Goal: Information Seeking & Learning: Learn about a topic

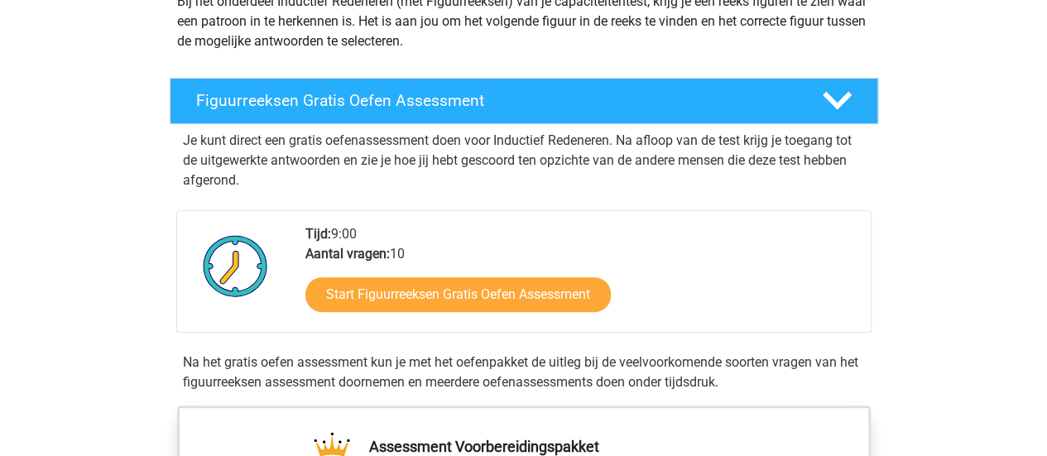
scroll to position [223, 0]
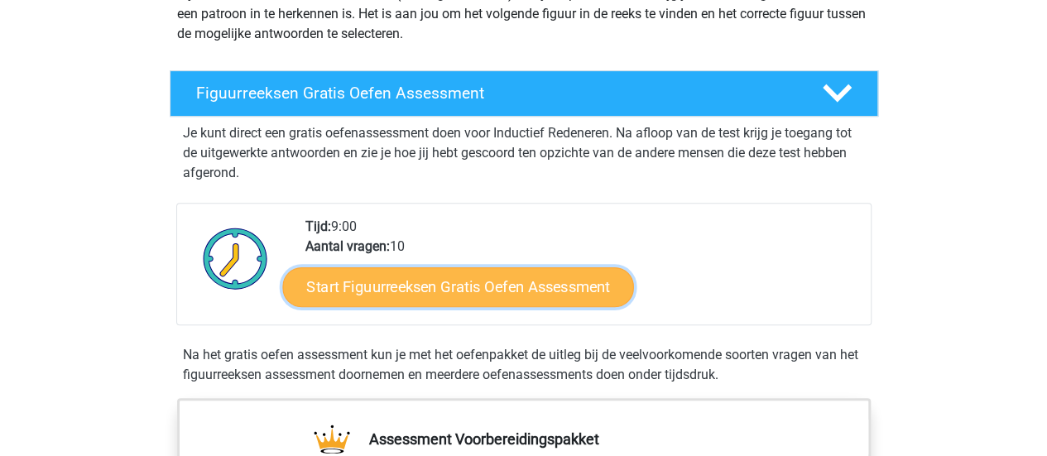
drag, startPoint x: 0, startPoint y: 0, endPoint x: 551, endPoint y: 294, distance: 624.8
click at [551, 294] on link "Start Figuurreeksen Gratis Oefen Assessment" at bounding box center [457, 287] width 351 height 40
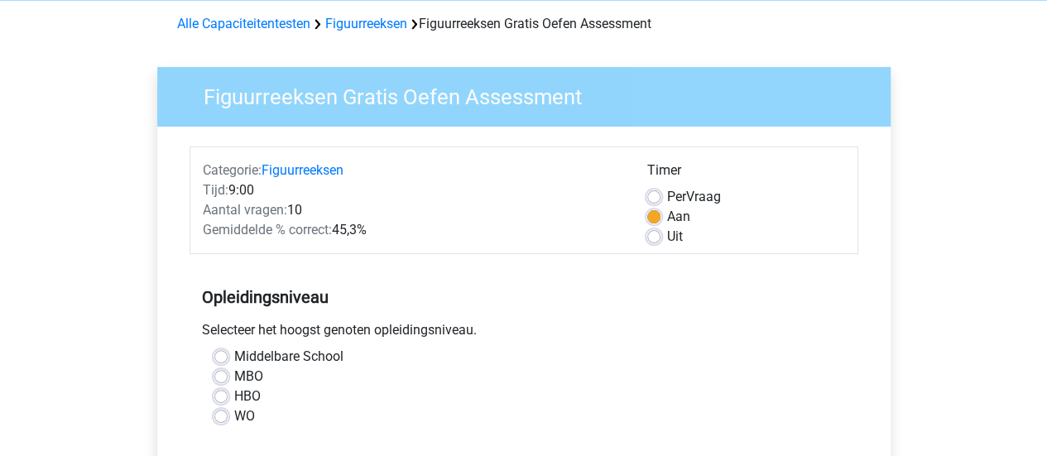
scroll to position [70, 0]
click at [667, 193] on label "Per Vraag" at bounding box center [694, 196] width 54 height 20
click at [656, 193] on input "Per Vraag" at bounding box center [653, 194] width 13 height 17
radio input "true"
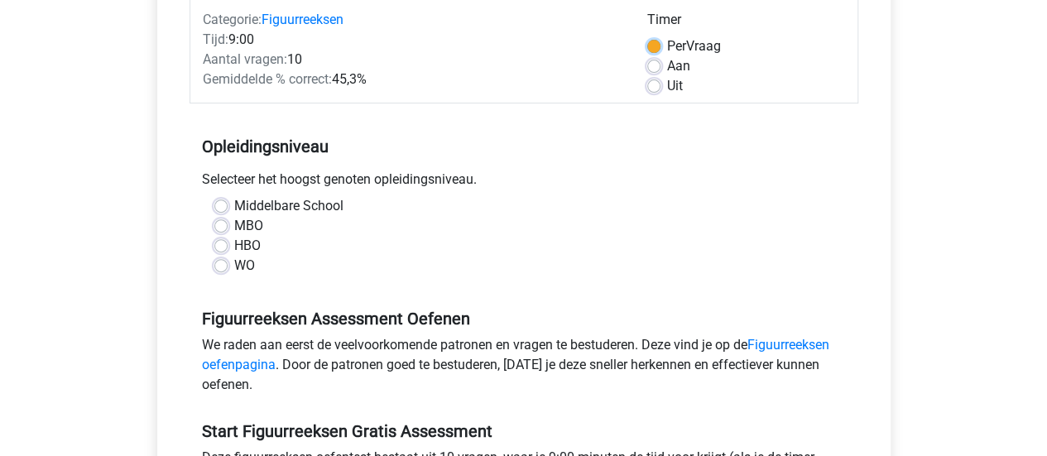
scroll to position [220, 0]
click at [234, 262] on label "WO" at bounding box center [244, 265] width 21 height 20
click at [219, 262] on input "WO" at bounding box center [220, 263] width 13 height 17
radio input "true"
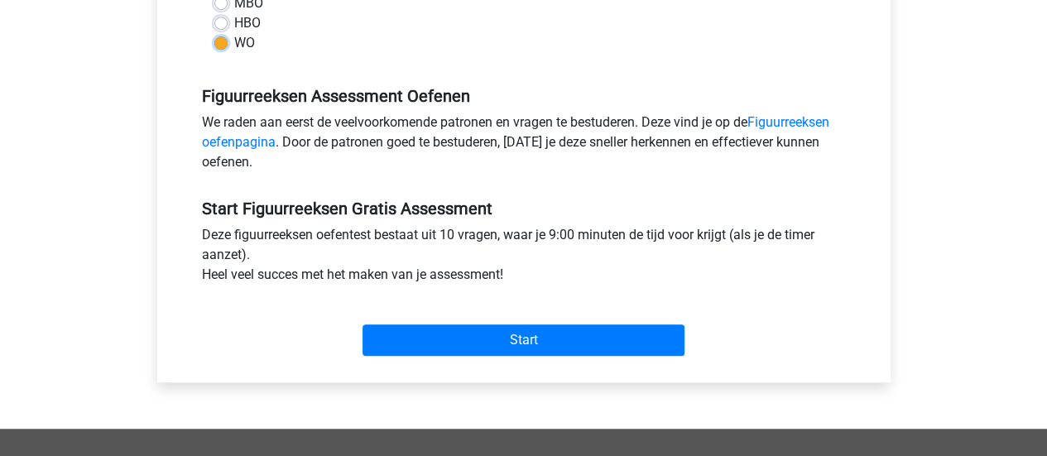
scroll to position [444, 0]
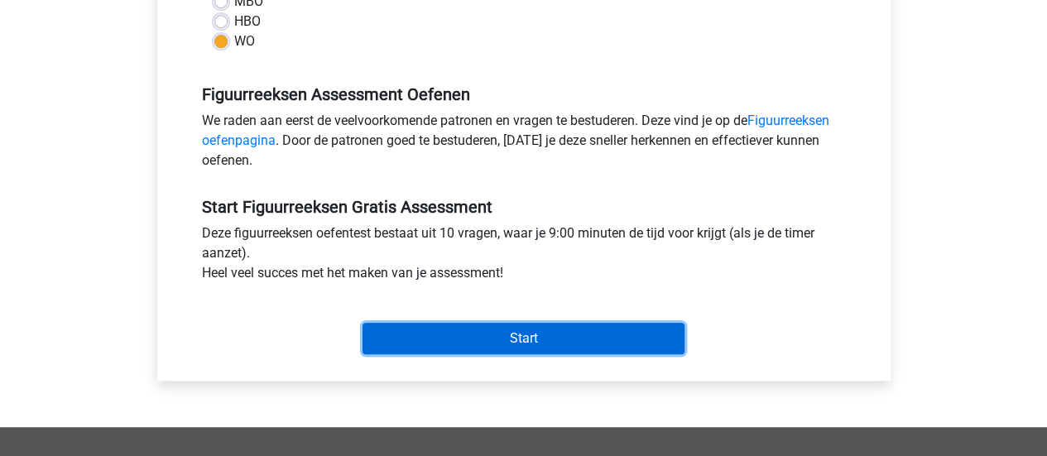
click at [414, 342] on input "Start" at bounding box center [524, 338] width 322 height 31
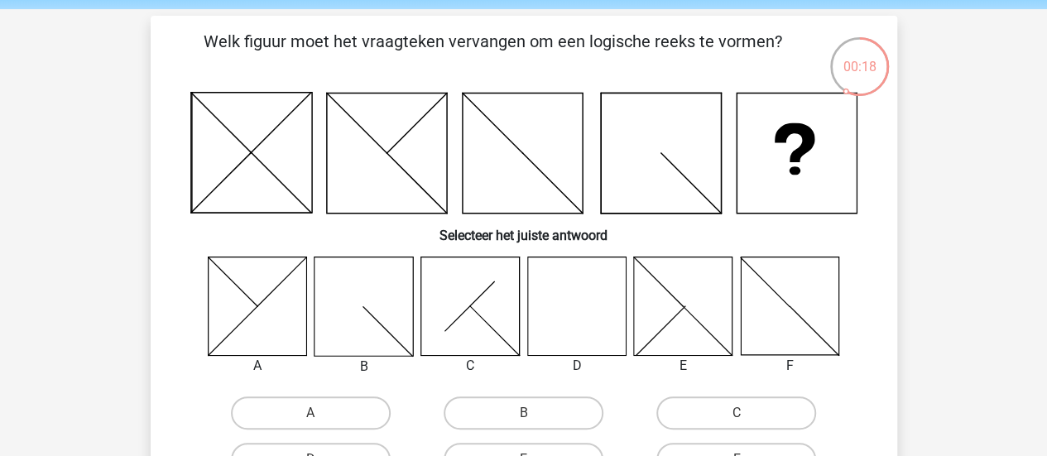
scroll to position [79, 0]
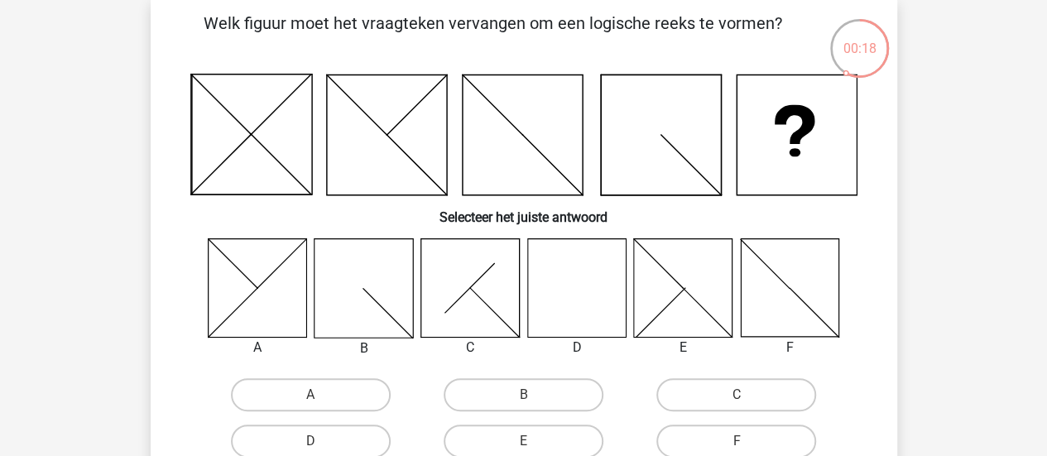
click at [585, 312] on icon at bounding box center [576, 287] width 99 height 99
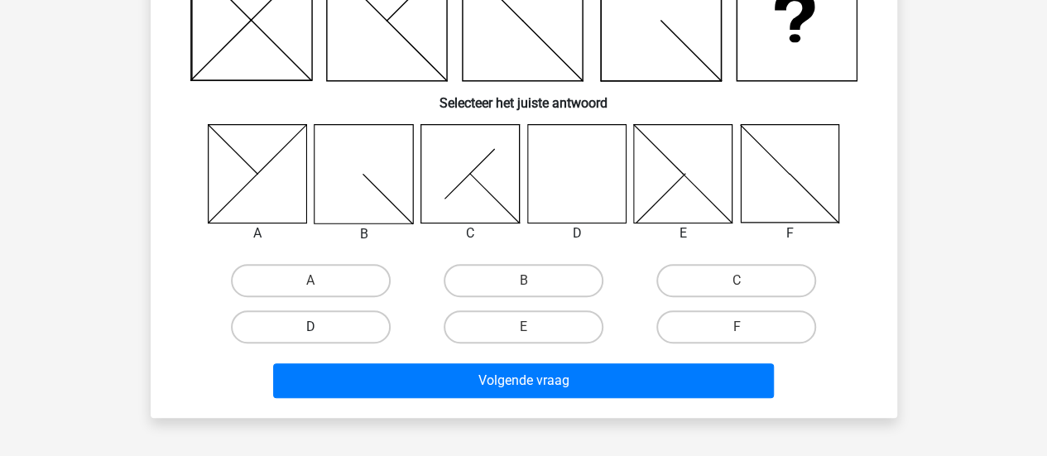
click at [337, 340] on label "D" at bounding box center [311, 326] width 160 height 33
click at [321, 338] on input "D" at bounding box center [315, 332] width 11 height 11
radio input "true"
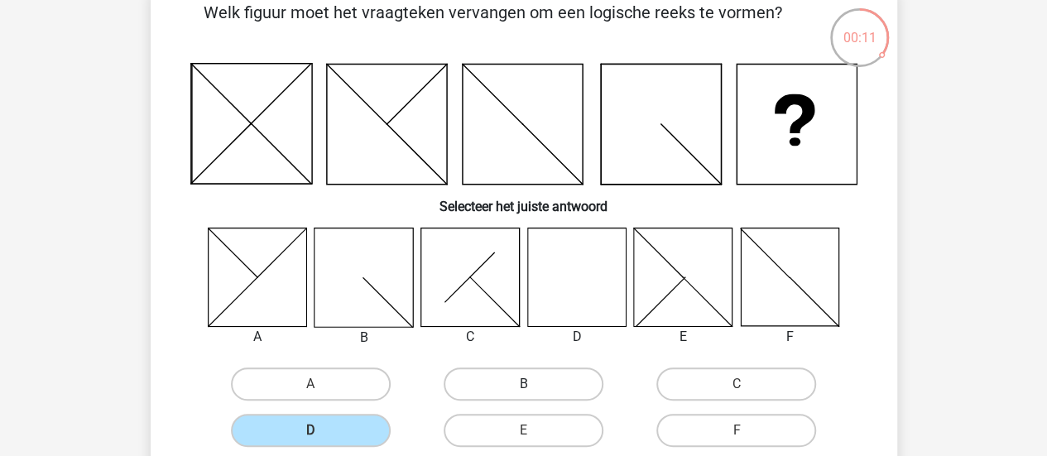
scroll to position [270, 0]
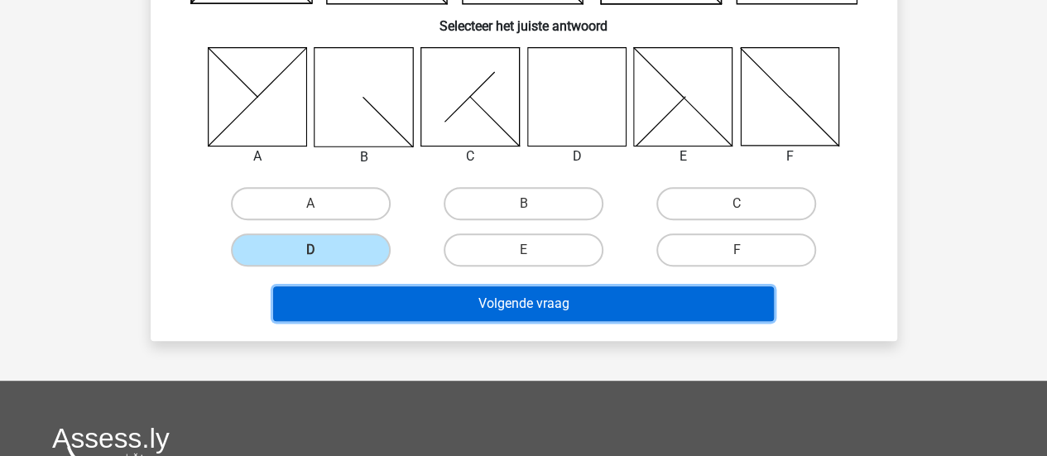
click at [491, 299] on button "Volgende vraag" at bounding box center [523, 303] width 501 height 35
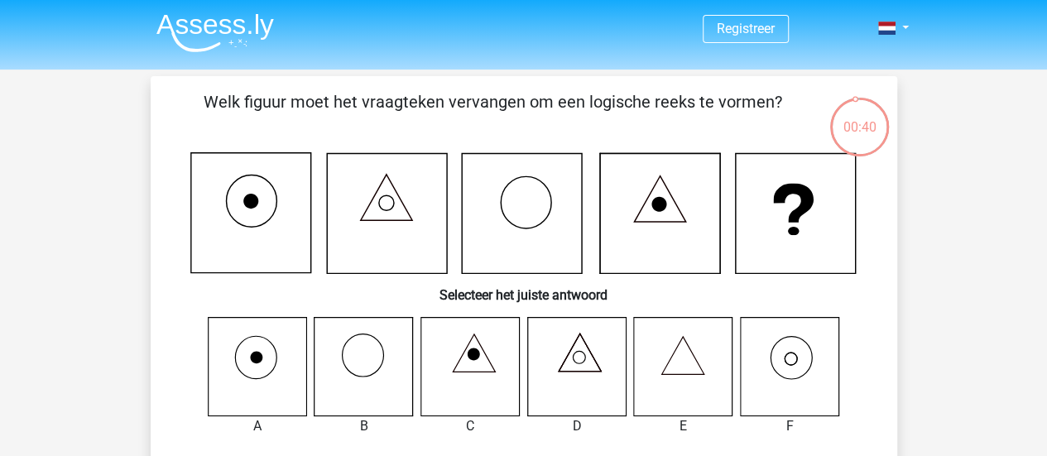
scroll to position [60, 0]
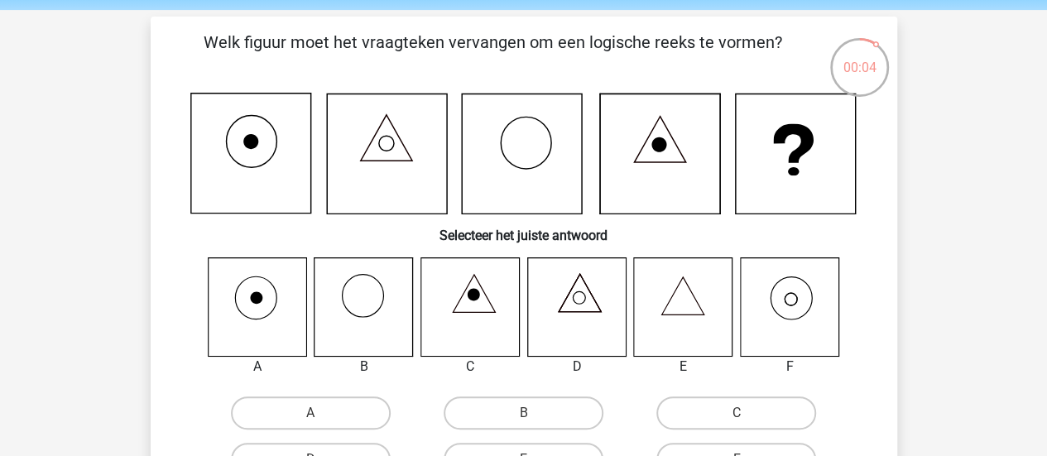
click at [811, 329] on icon at bounding box center [789, 306] width 99 height 99
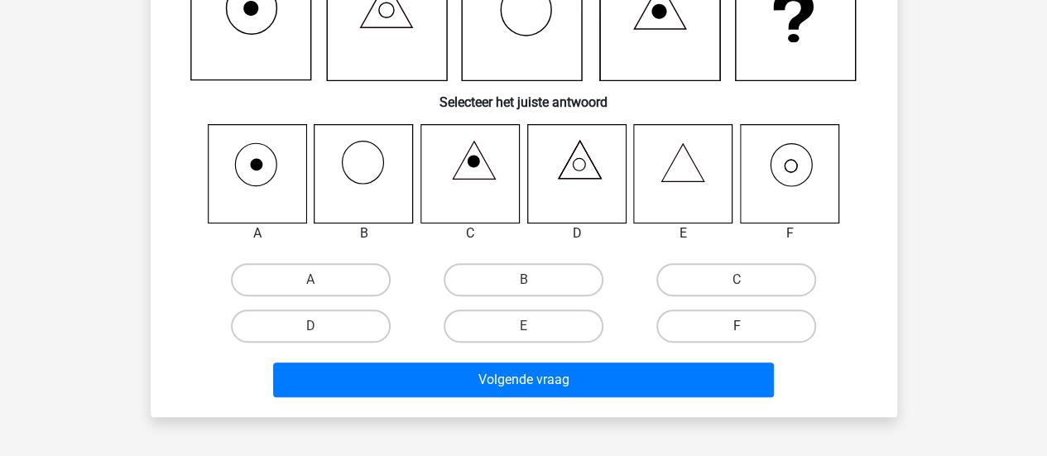
scroll to position [194, 0]
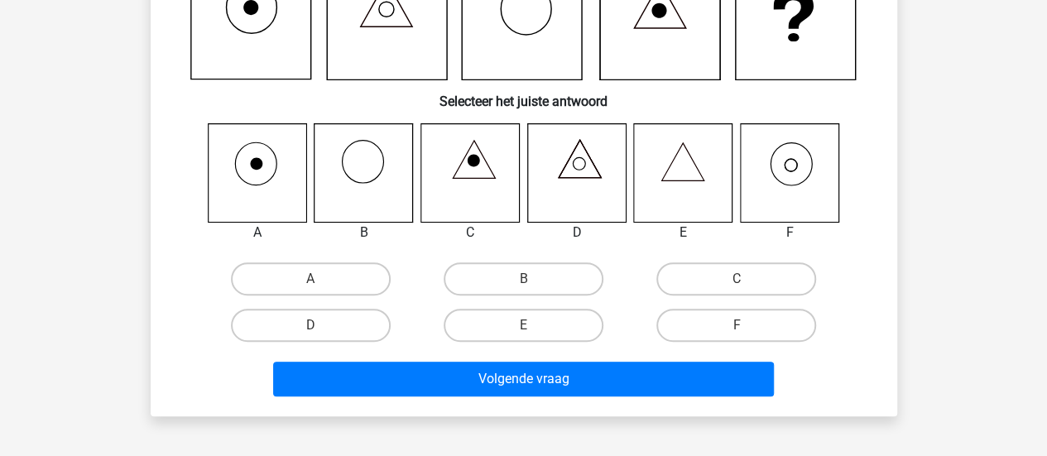
click at [745, 331] on input "F" at bounding box center [742, 330] width 11 height 11
radio input "true"
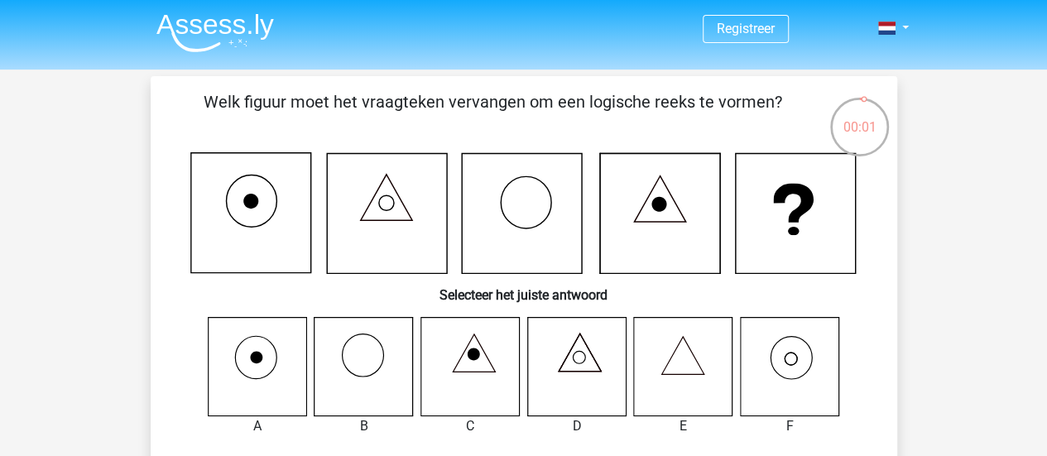
scroll to position [227, 0]
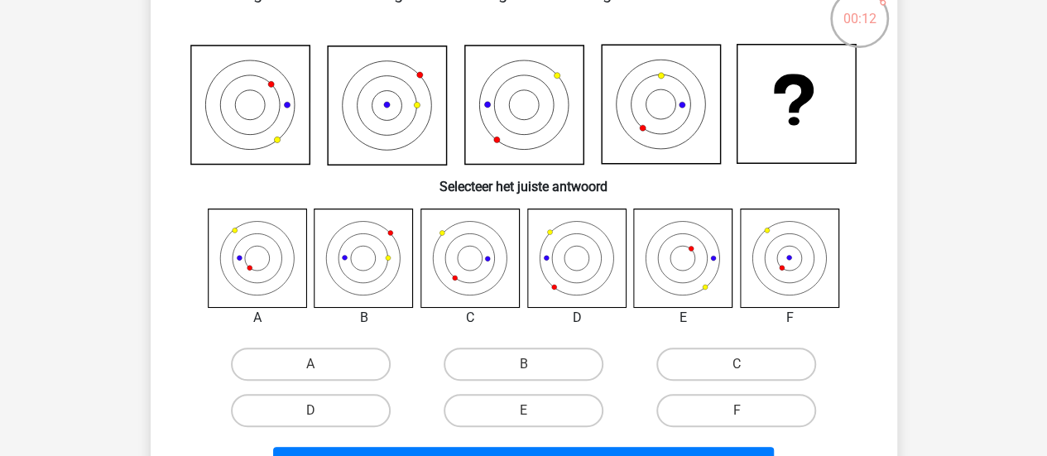
scroll to position [109, 0]
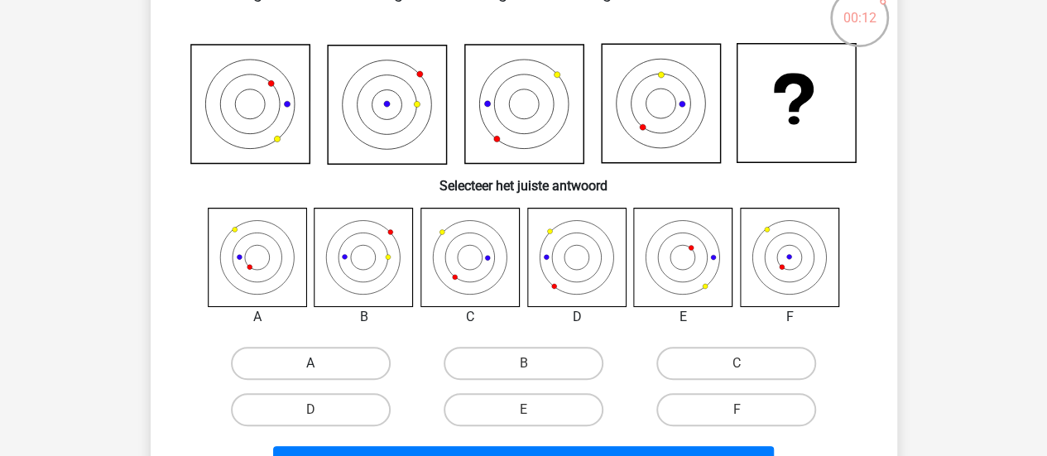
click at [269, 360] on label "A" at bounding box center [311, 363] width 160 height 33
click at [310, 363] on input "A" at bounding box center [315, 368] width 11 height 11
radio input "true"
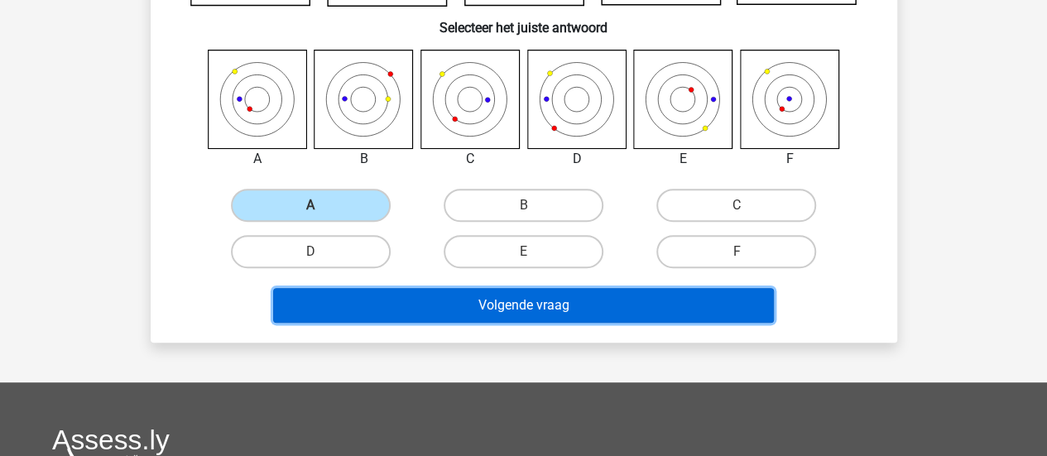
click at [475, 306] on button "Volgende vraag" at bounding box center [523, 305] width 501 height 35
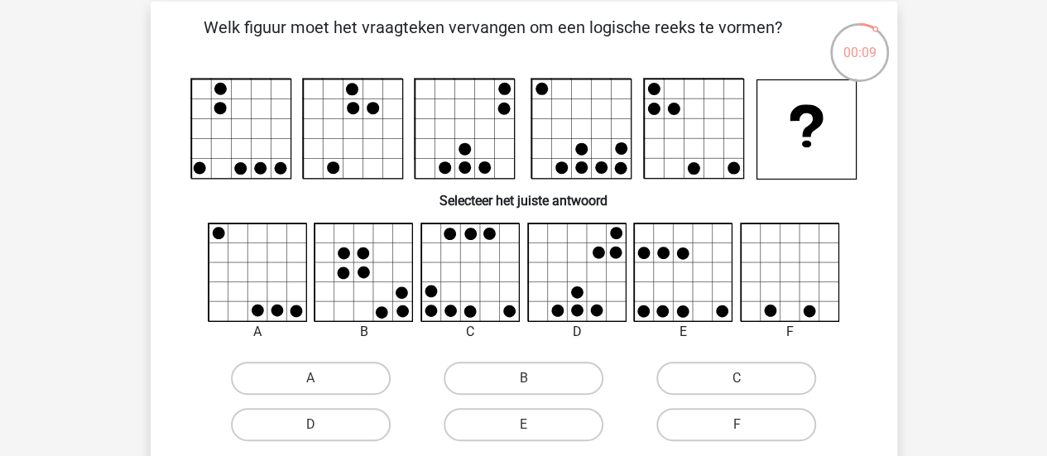
scroll to position [76, 0]
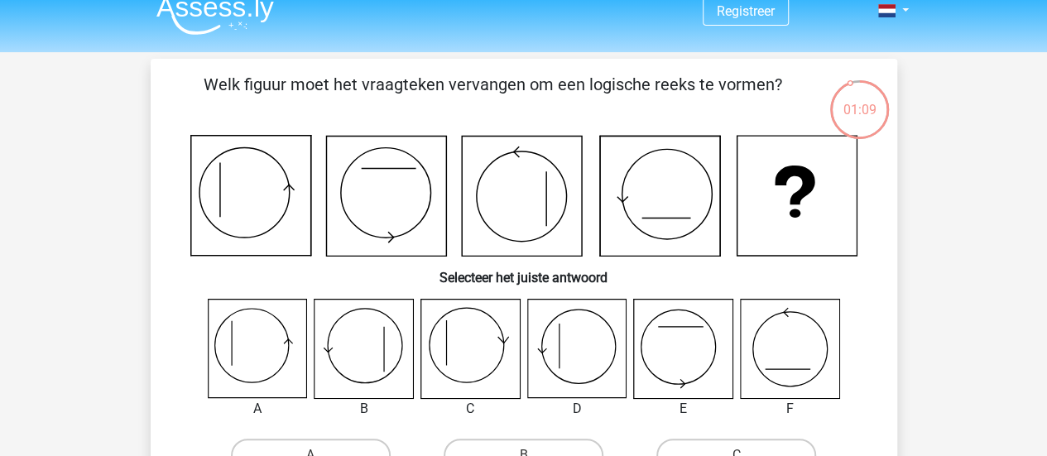
scroll to position [48, 0]
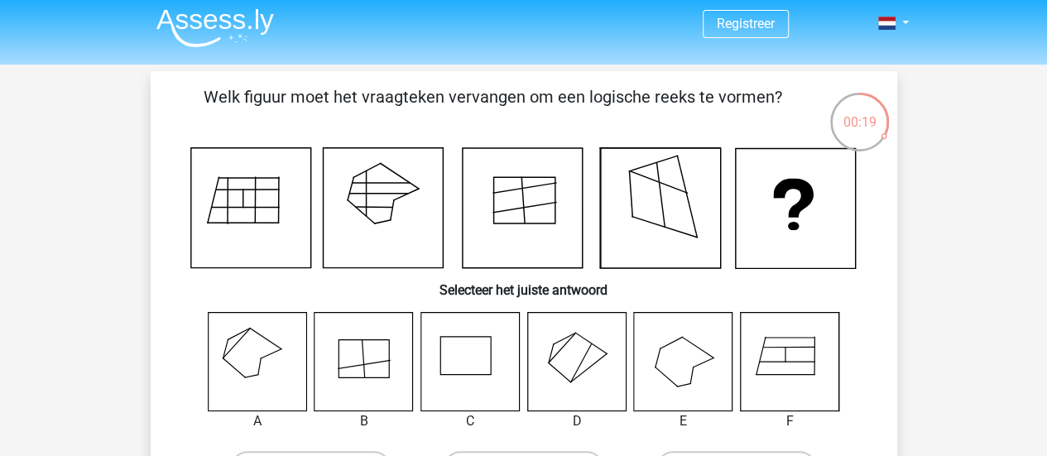
scroll to position [26, 0]
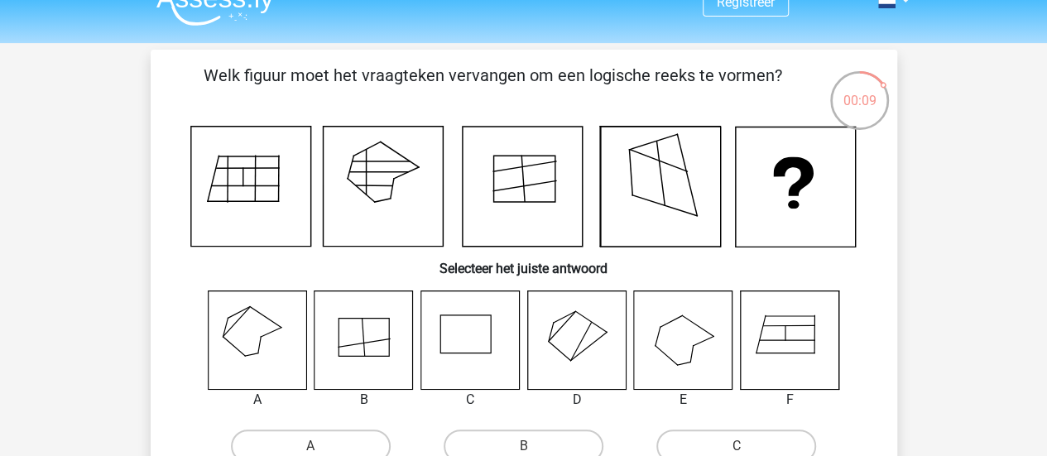
click at [257, 346] on icon at bounding box center [257, 340] width 99 height 99
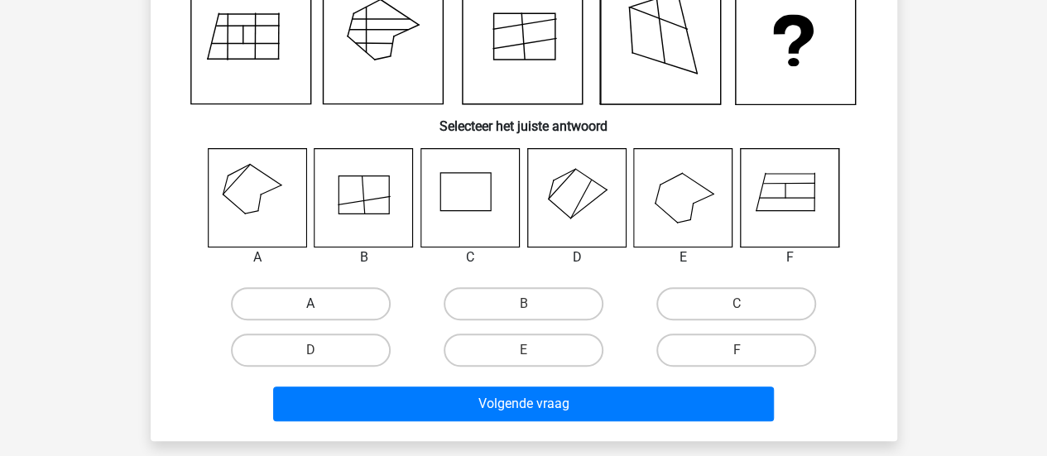
click at [321, 297] on label "A" at bounding box center [311, 303] width 160 height 33
click at [321, 304] on input "A" at bounding box center [315, 309] width 11 height 11
radio input "true"
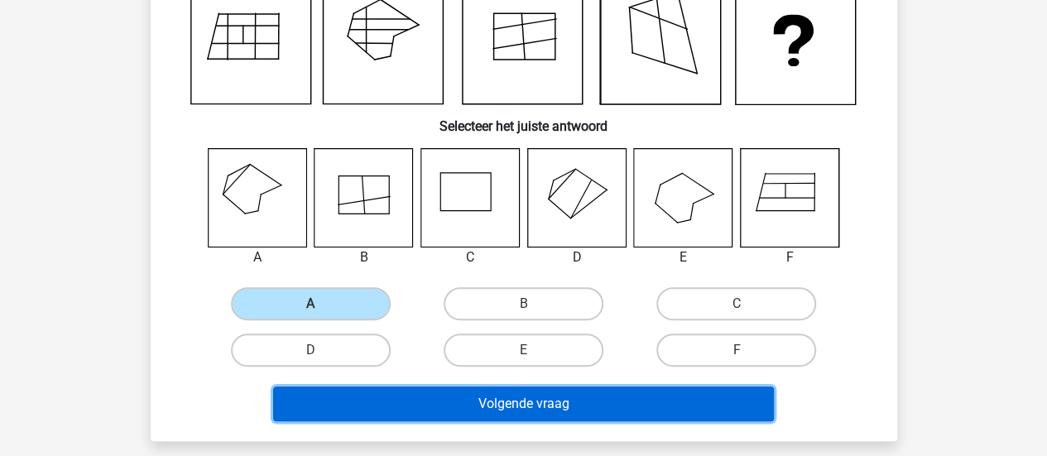
click at [420, 388] on button "Volgende vraag" at bounding box center [523, 404] width 501 height 35
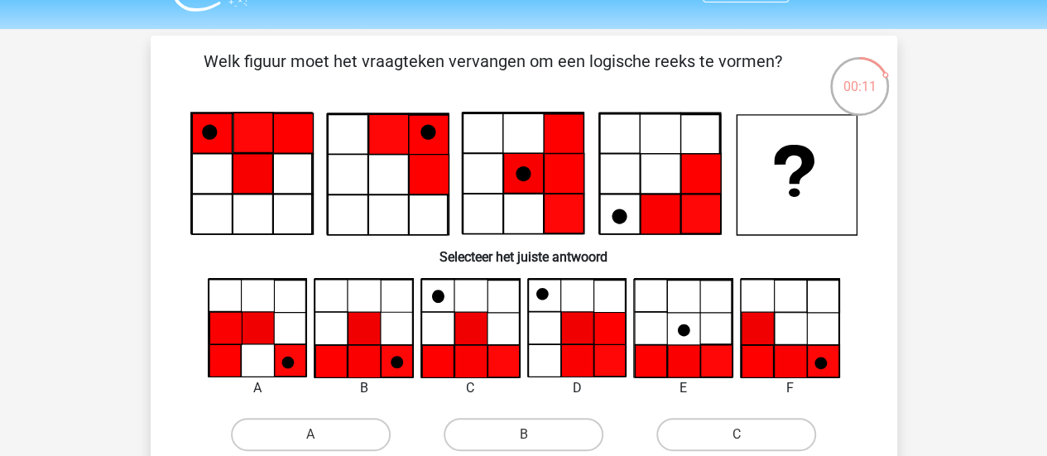
scroll to position [41, 0]
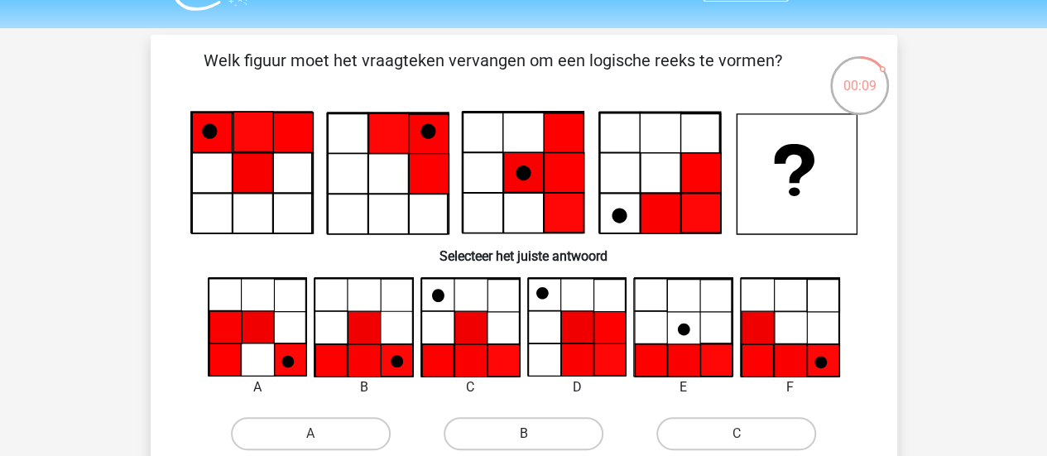
click at [502, 440] on label "B" at bounding box center [524, 433] width 160 height 33
click at [523, 440] on input "B" at bounding box center [528, 439] width 11 height 11
radio input "true"
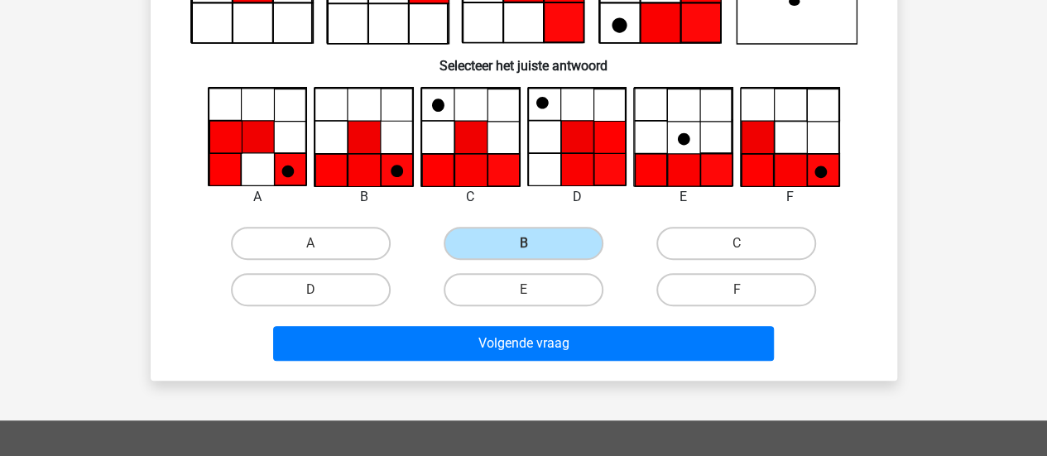
scroll to position [233, 0]
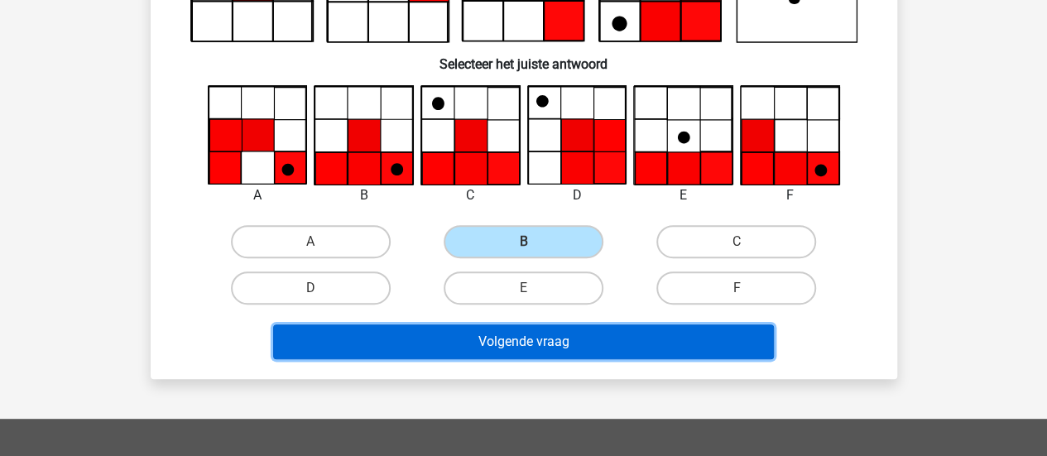
click at [609, 353] on button "Volgende vraag" at bounding box center [523, 342] width 501 height 35
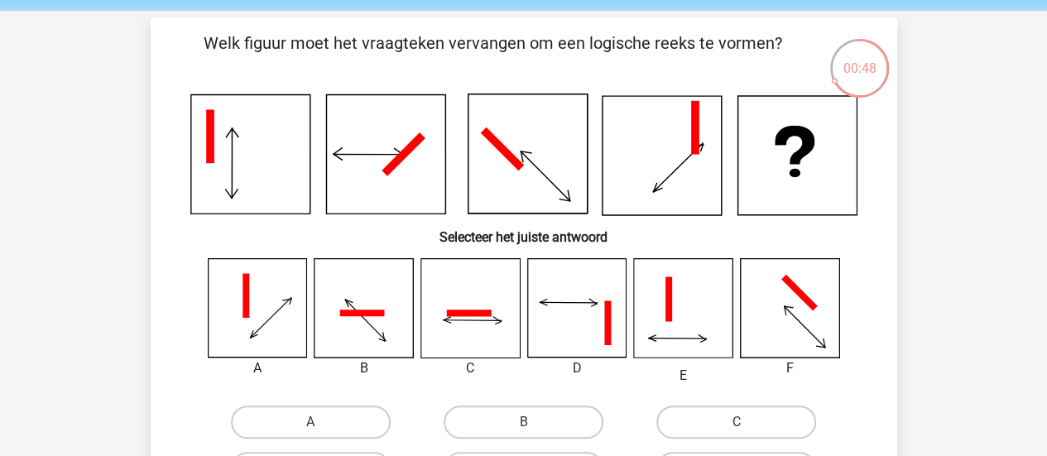
scroll to position [60, 0]
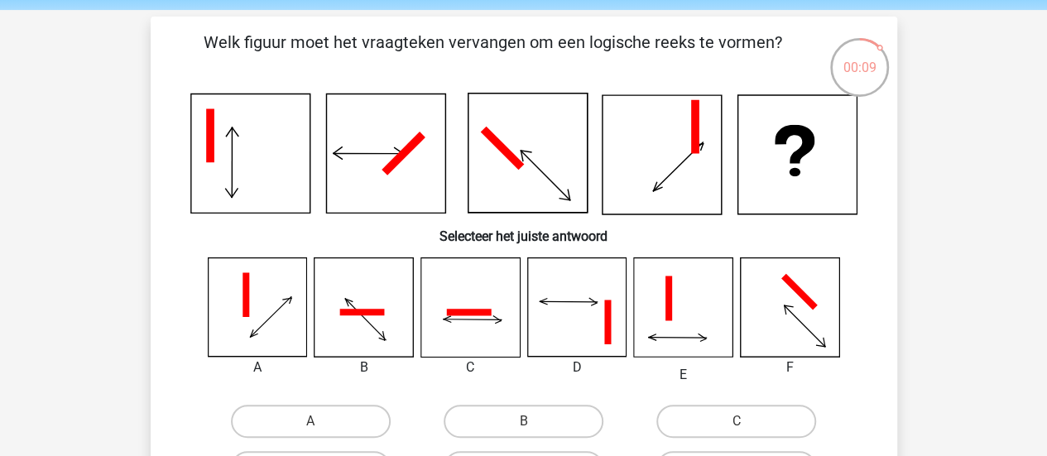
click at [525, 367] on div "D" at bounding box center [577, 368] width 125 height 20
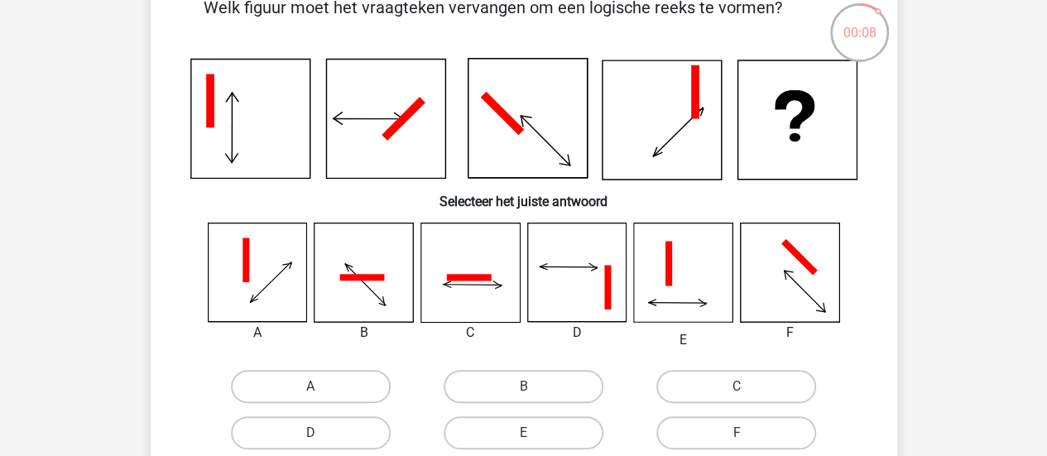
scroll to position [96, 0]
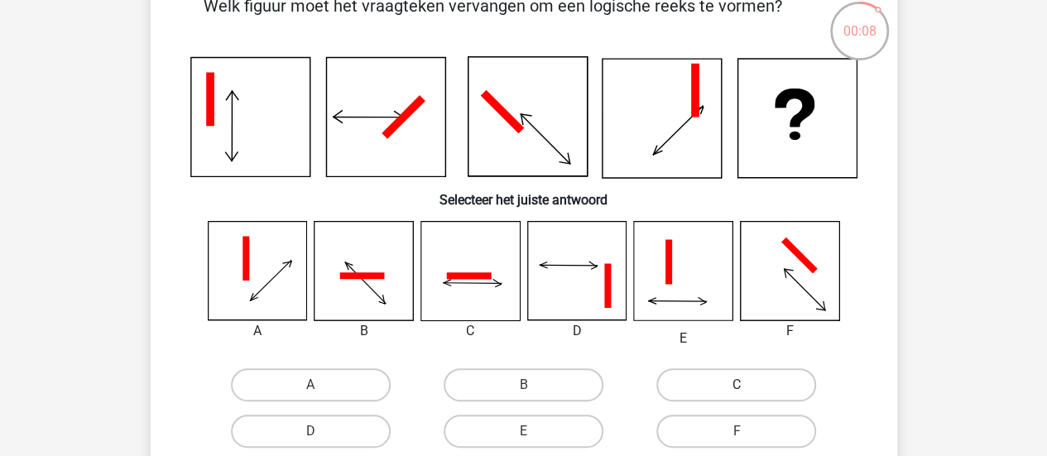
click at [705, 390] on label "C" at bounding box center [737, 384] width 160 height 33
click at [737, 390] on input "C" at bounding box center [742, 390] width 11 height 11
radio input "true"
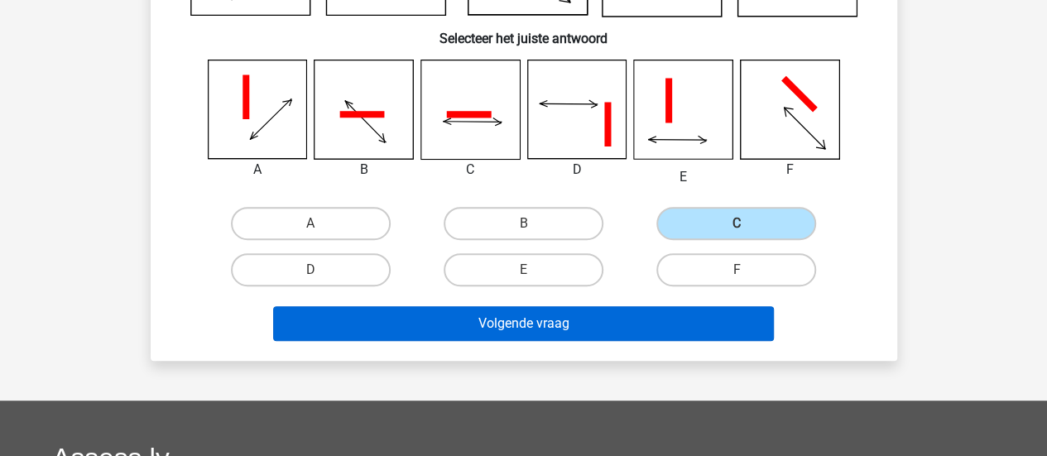
scroll to position [259, 0]
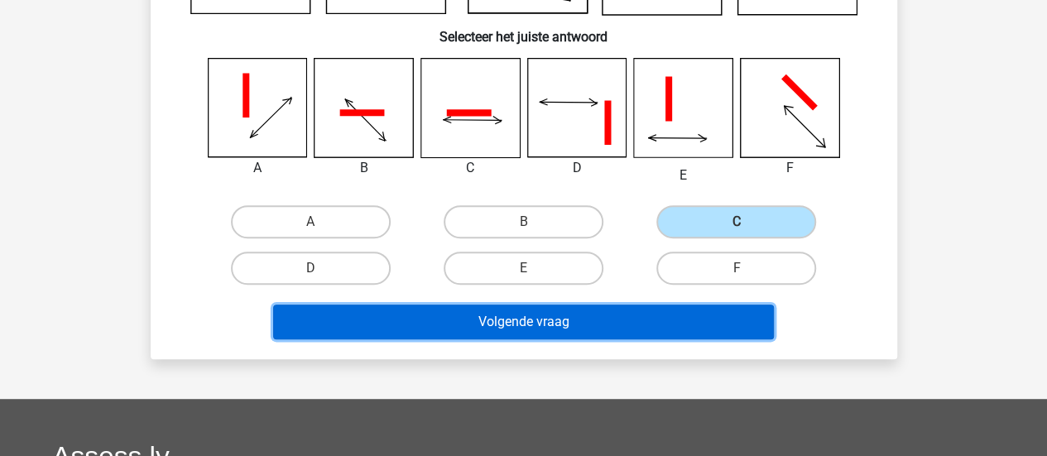
click at [626, 318] on button "Volgende vraag" at bounding box center [523, 322] width 501 height 35
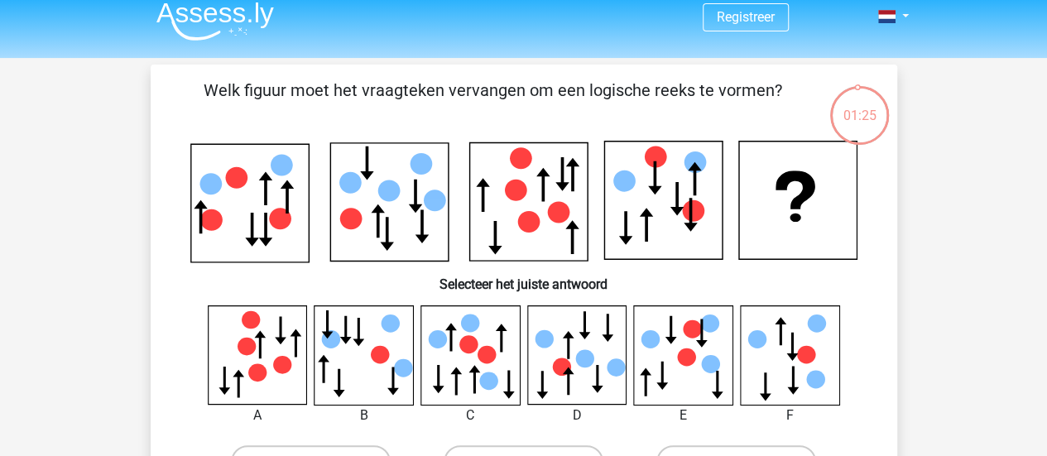
scroll to position [23, 0]
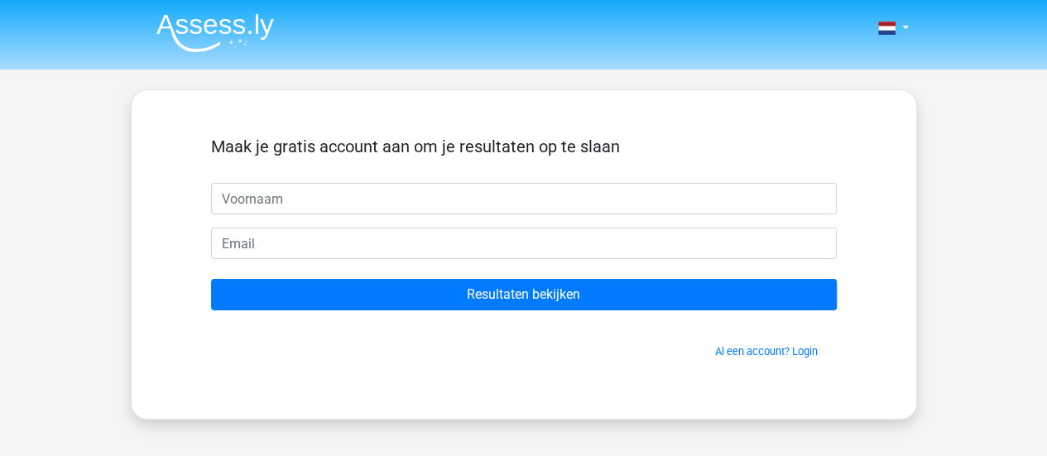
type input "b"
type input "Beatrijs"
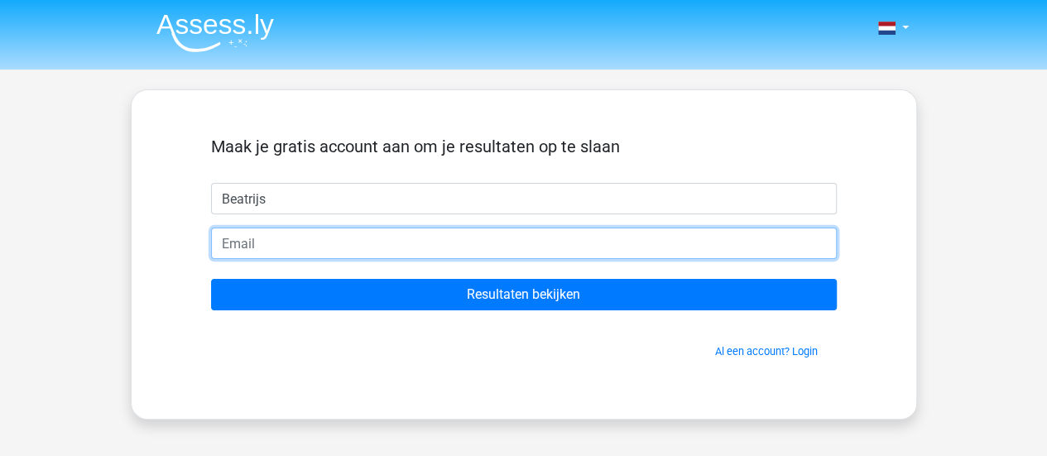
click at [570, 240] on input "email" at bounding box center [524, 243] width 626 height 31
type input "[EMAIL_ADDRESS][DOMAIN_NAME]"
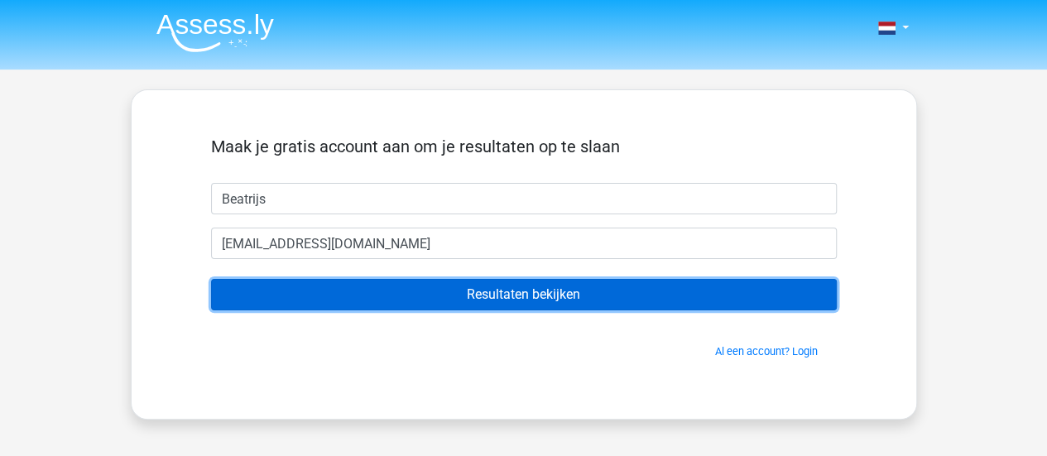
click at [432, 287] on input "Resultaten bekijken" at bounding box center [524, 294] width 626 height 31
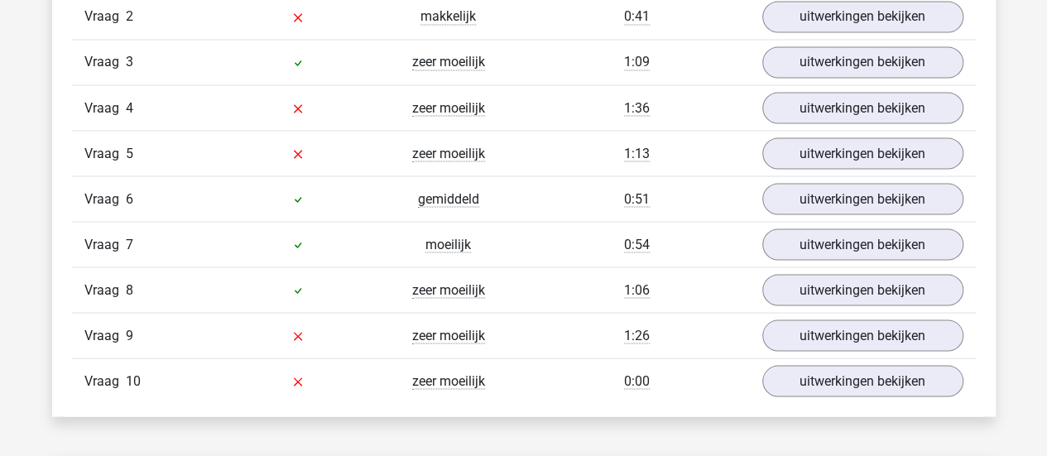
scroll to position [1482, 0]
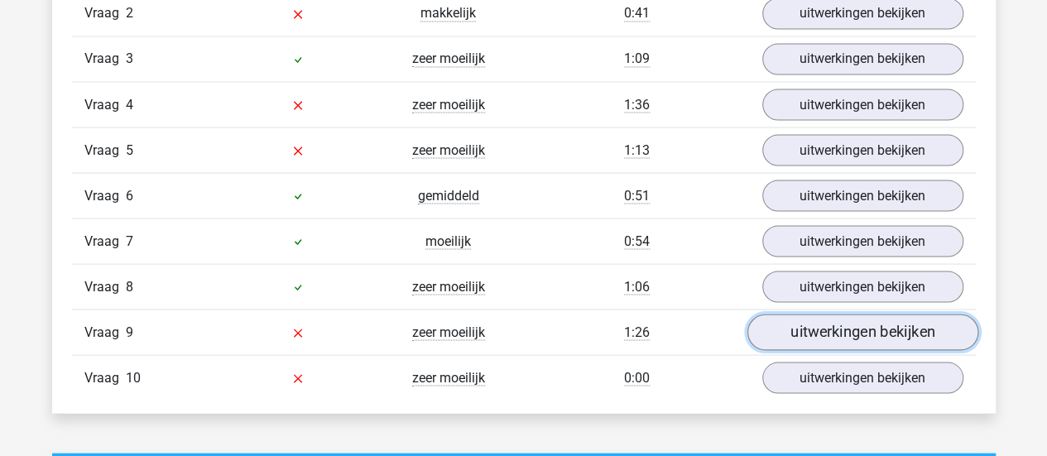
click at [796, 319] on link "uitwerkingen bekijken" at bounding box center [862, 332] width 231 height 36
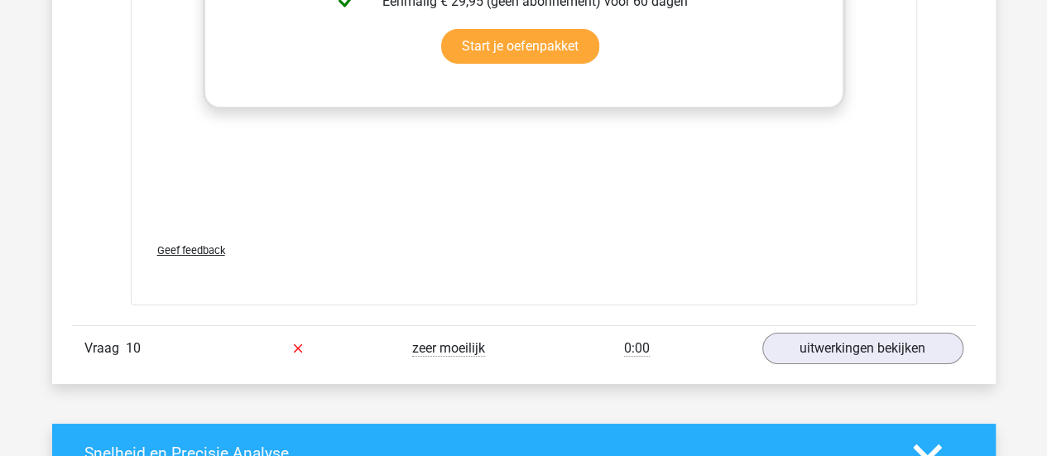
scroll to position [2897, 0]
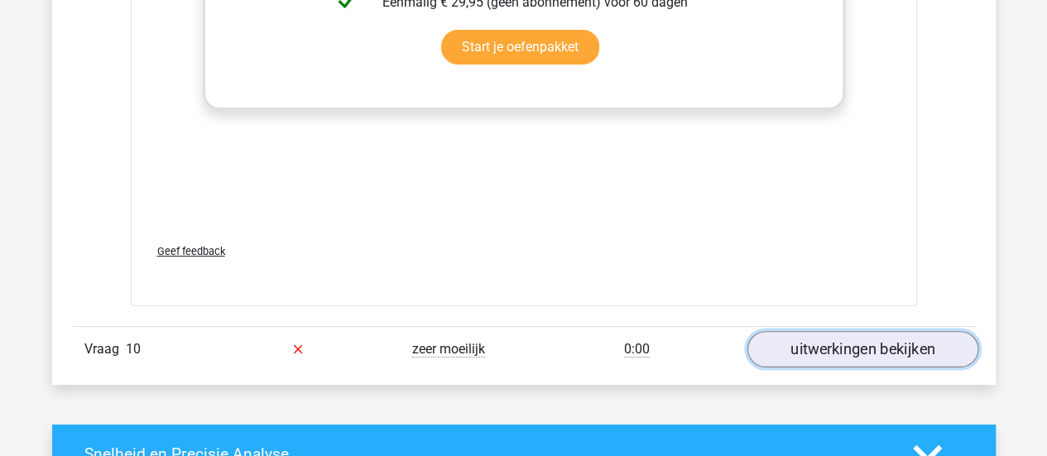
click at [833, 343] on link "uitwerkingen bekijken" at bounding box center [862, 349] width 231 height 36
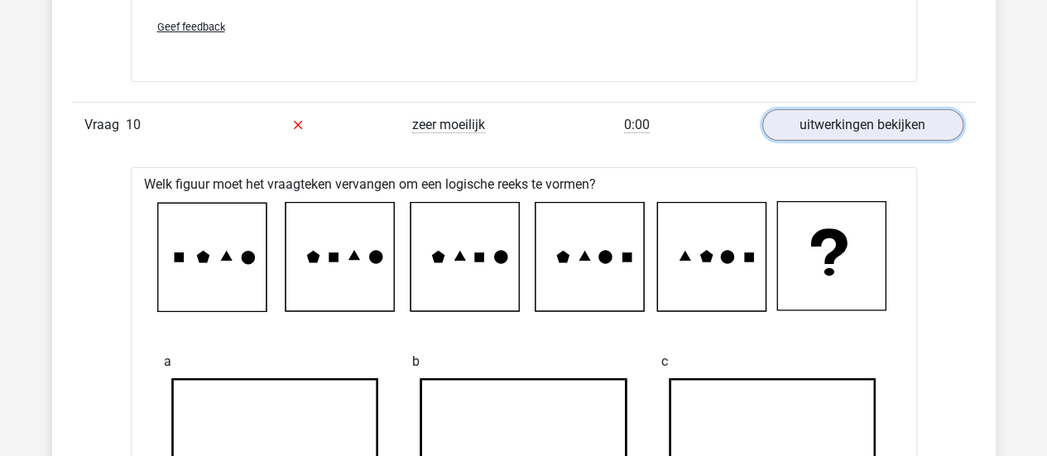
scroll to position [3055, 0]
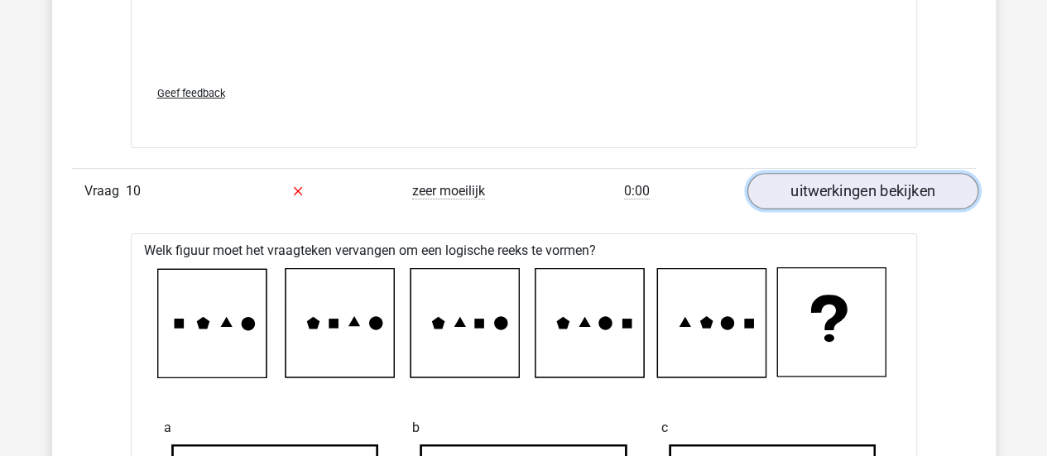
click at [793, 187] on link "uitwerkingen bekijken" at bounding box center [862, 191] width 231 height 36
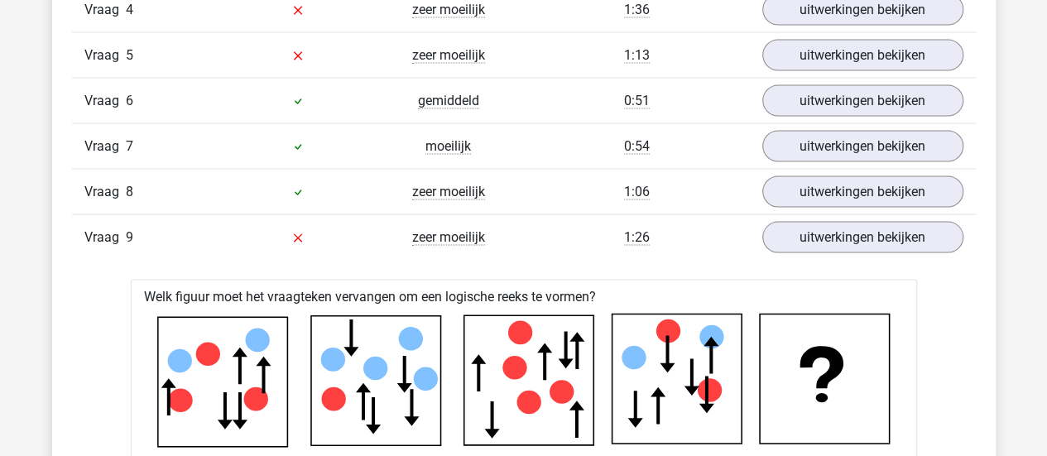
scroll to position [1560, 0]
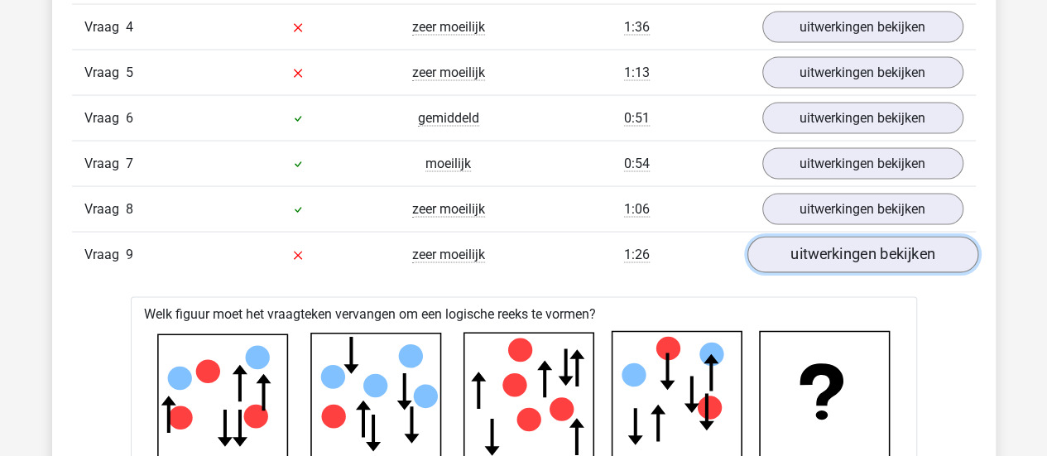
click at [815, 254] on link "uitwerkingen bekijken" at bounding box center [862, 254] width 231 height 36
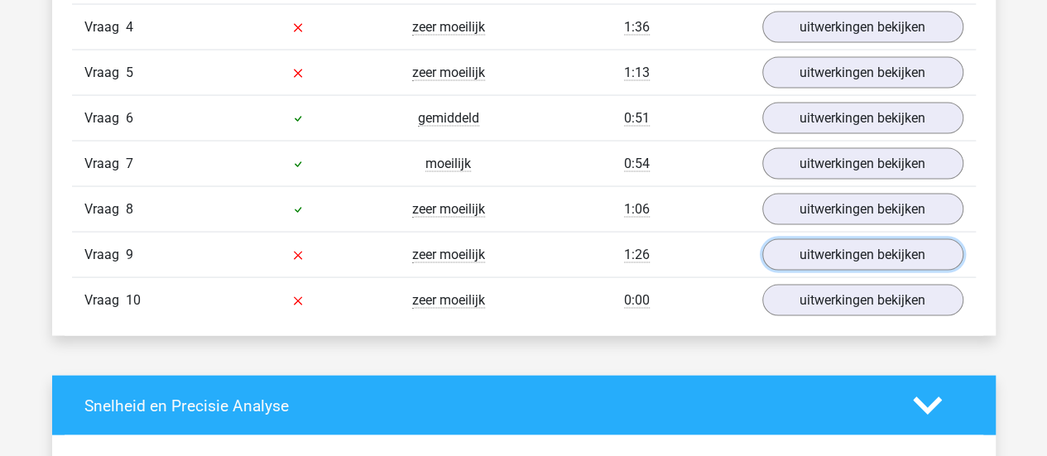
scroll to position [1522, 0]
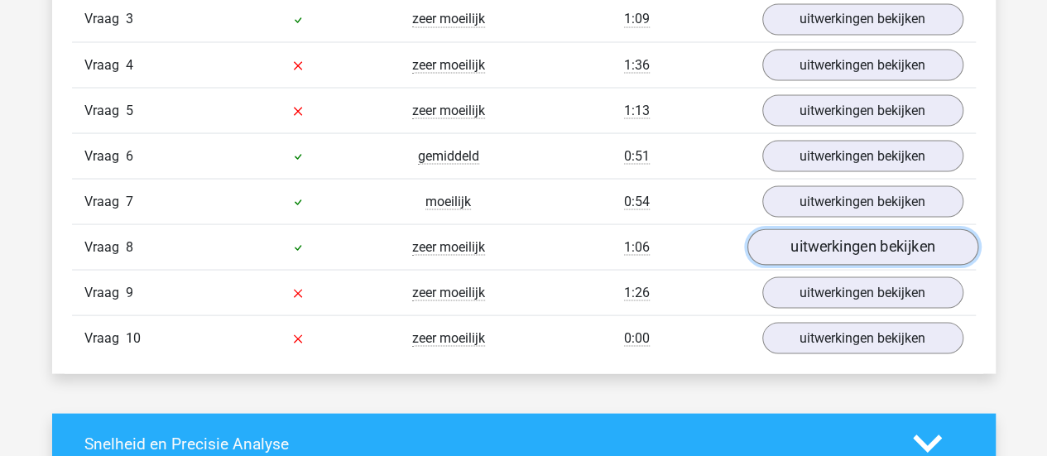
click at [777, 243] on link "uitwerkingen bekijken" at bounding box center [862, 247] width 231 height 36
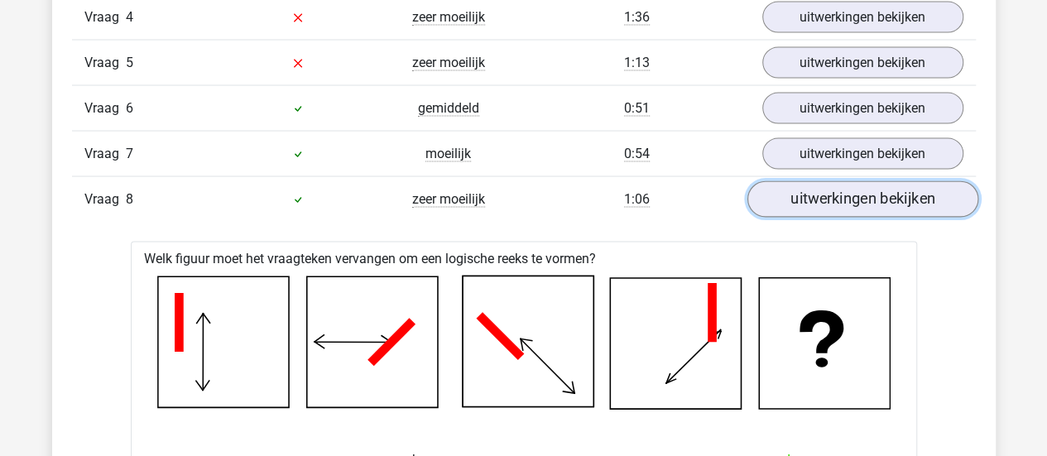
scroll to position [1570, 0]
click at [782, 186] on link "uitwerkingen bekijken" at bounding box center [862, 198] width 231 height 36
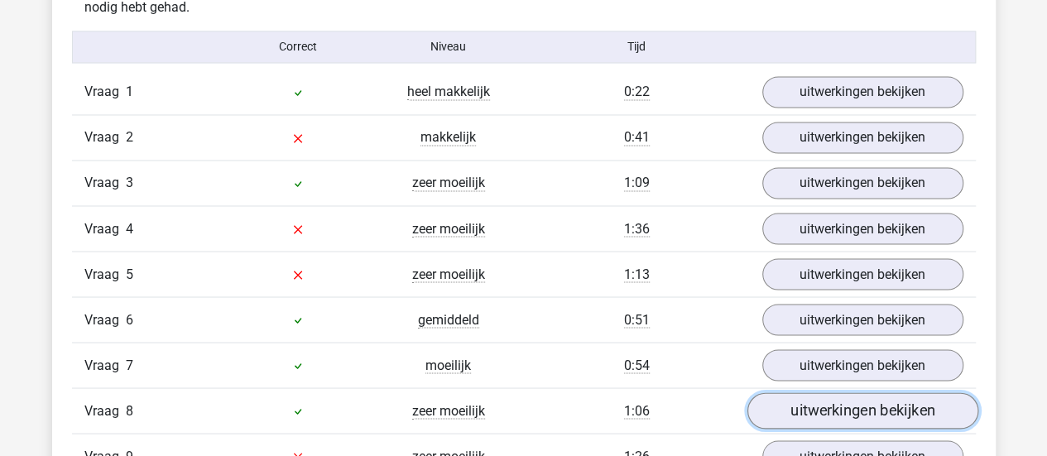
scroll to position [1356, 0]
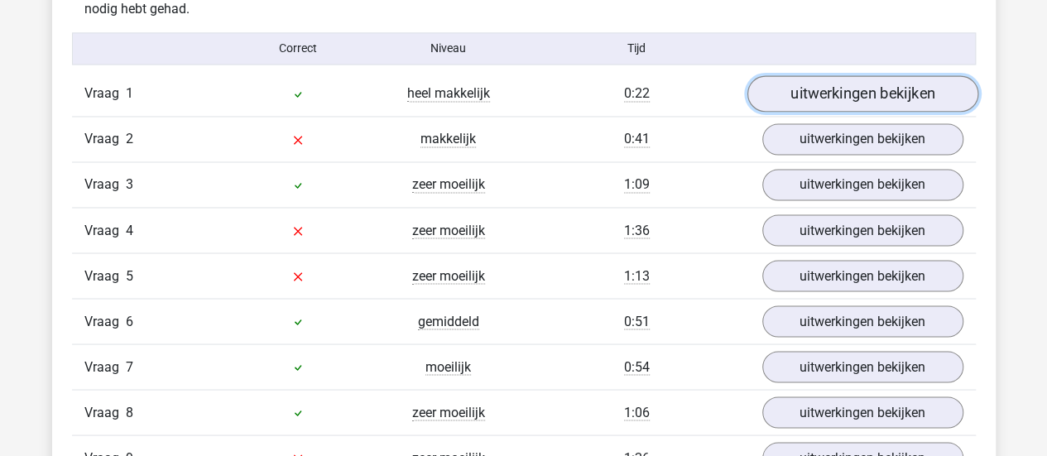
click at [810, 102] on link "uitwerkingen bekijken" at bounding box center [862, 93] width 231 height 36
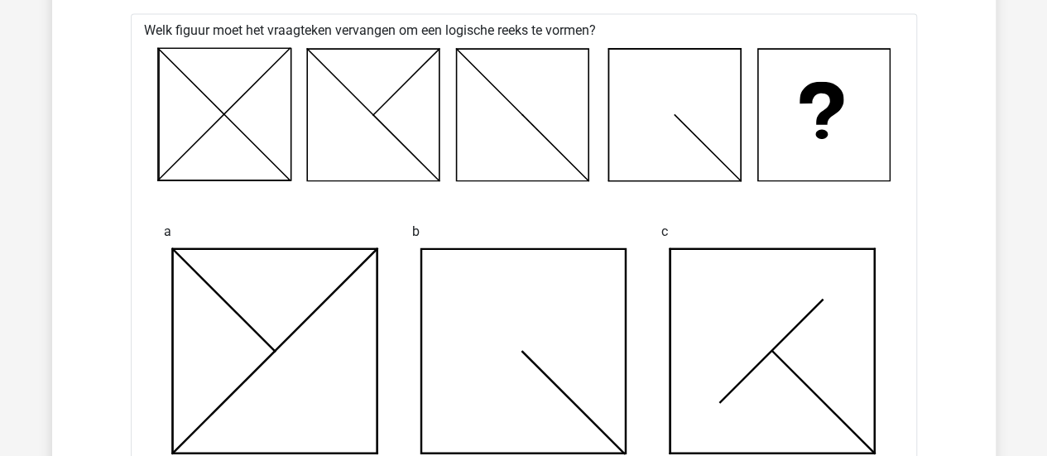
scroll to position [1330, 0]
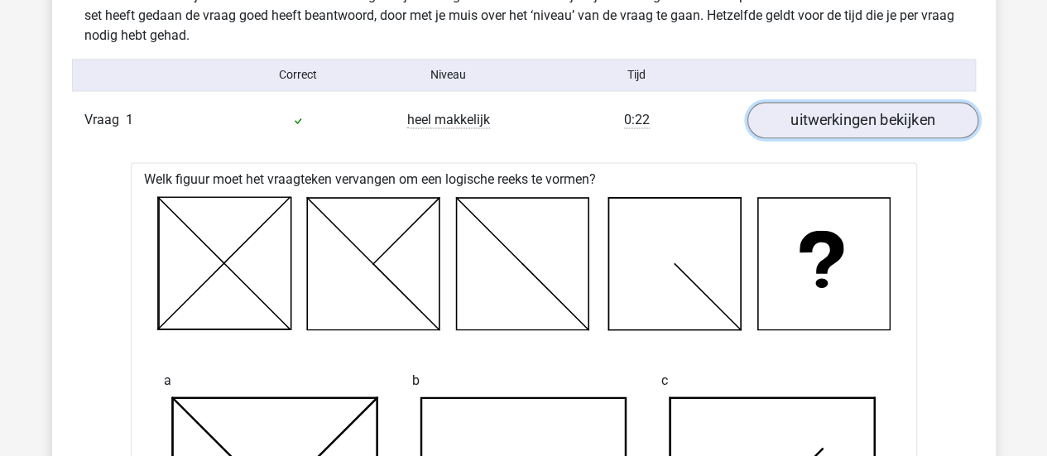
click at [795, 118] on link "uitwerkingen bekijken" at bounding box center [862, 120] width 231 height 36
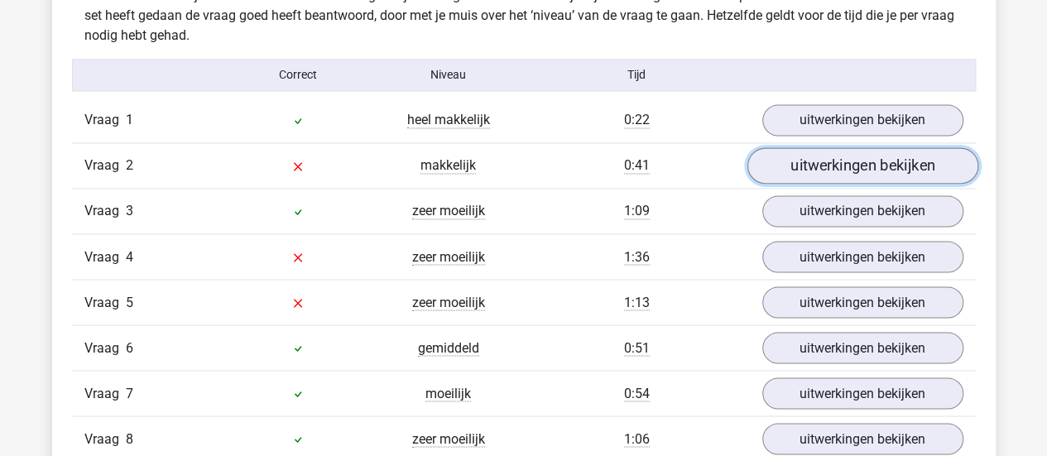
click at [790, 173] on link "uitwerkingen bekijken" at bounding box center [862, 165] width 231 height 36
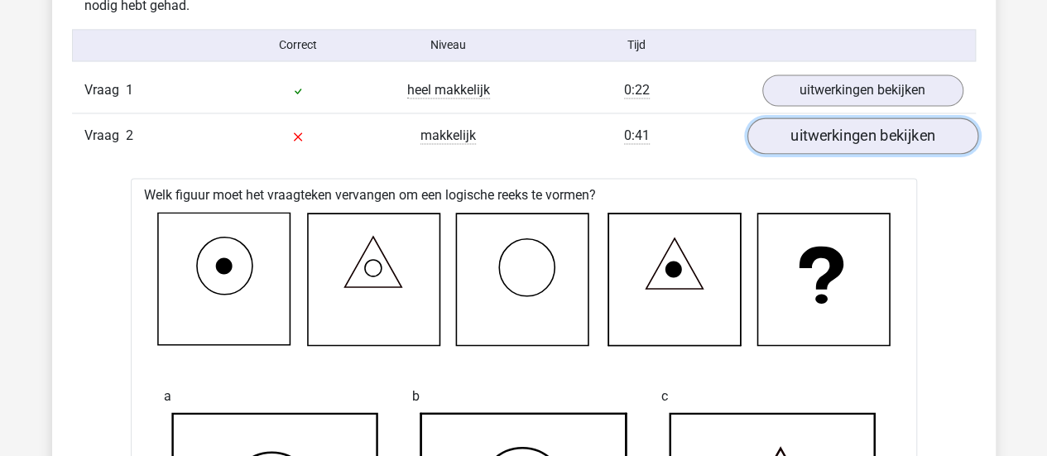
scroll to position [1359, 0]
click at [806, 132] on link "uitwerkingen bekijken" at bounding box center [862, 136] width 231 height 36
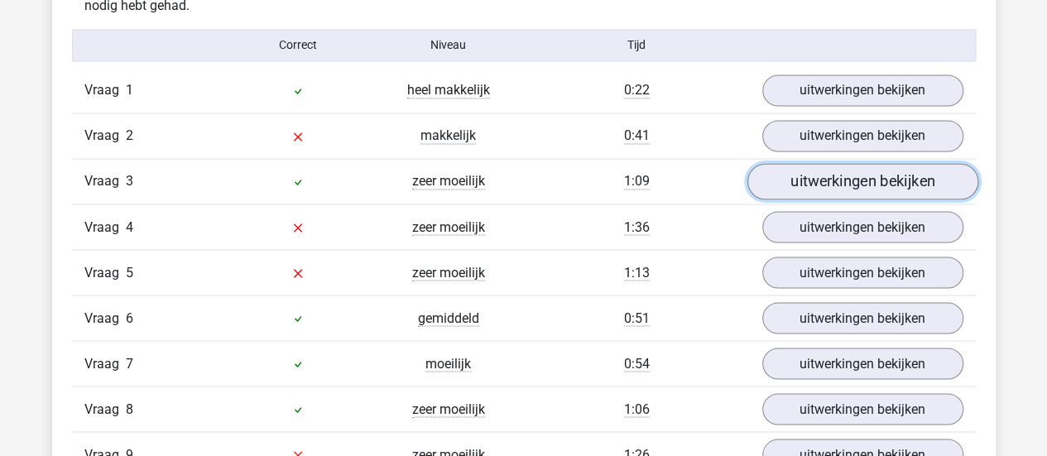
click at [780, 181] on link "uitwerkingen bekijken" at bounding box center [862, 181] width 231 height 36
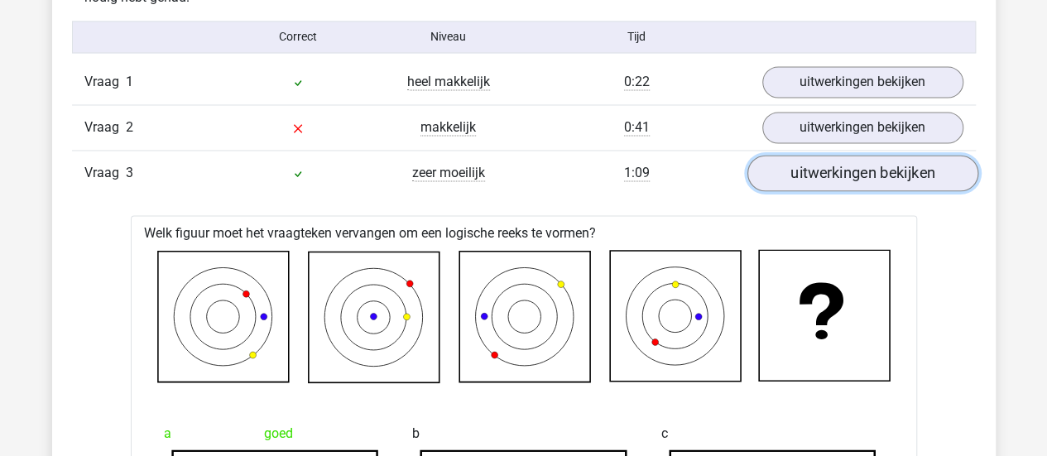
scroll to position [1366, 0]
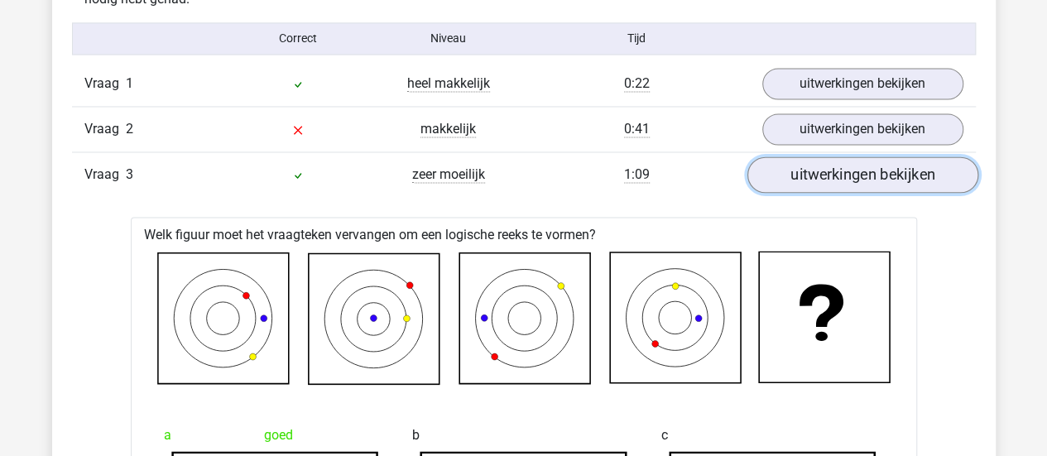
click at [795, 179] on link "uitwerkingen bekijken" at bounding box center [862, 174] width 231 height 36
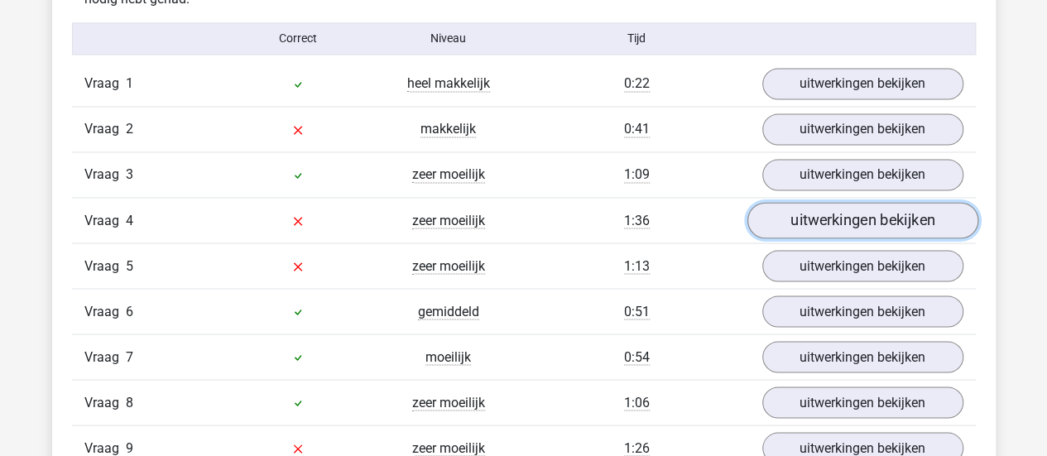
click at [803, 214] on link "uitwerkingen bekijken" at bounding box center [862, 220] width 231 height 36
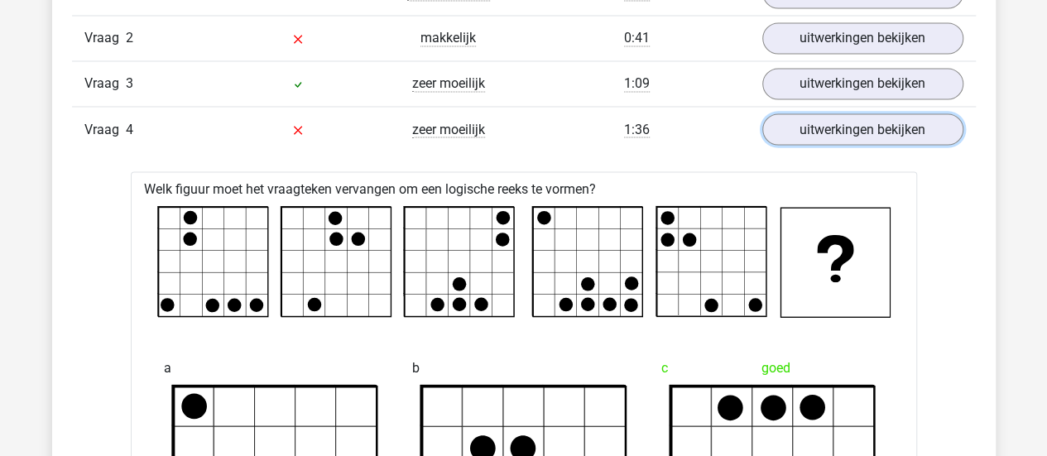
scroll to position [1457, 0]
click at [803, 127] on link "uitwerkingen bekijken" at bounding box center [862, 129] width 231 height 36
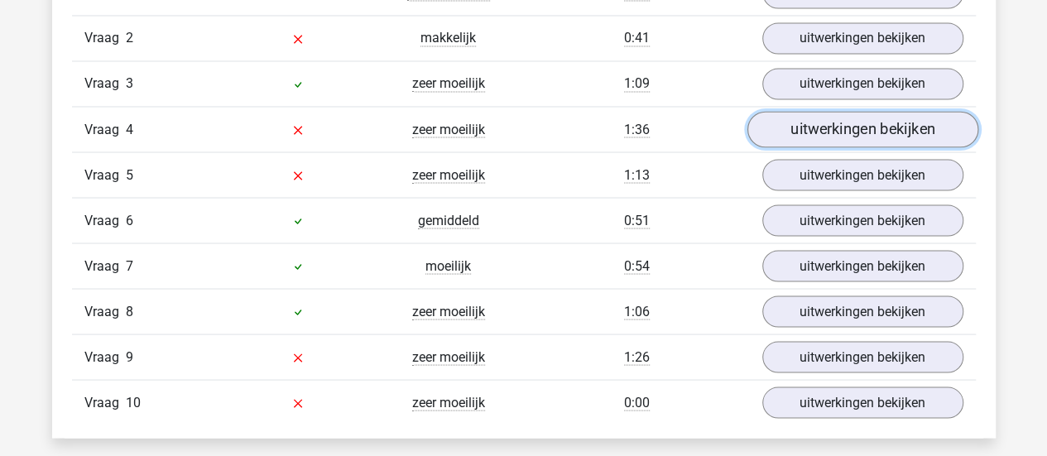
click at [803, 127] on link "uitwerkingen bekijken" at bounding box center [862, 129] width 231 height 36
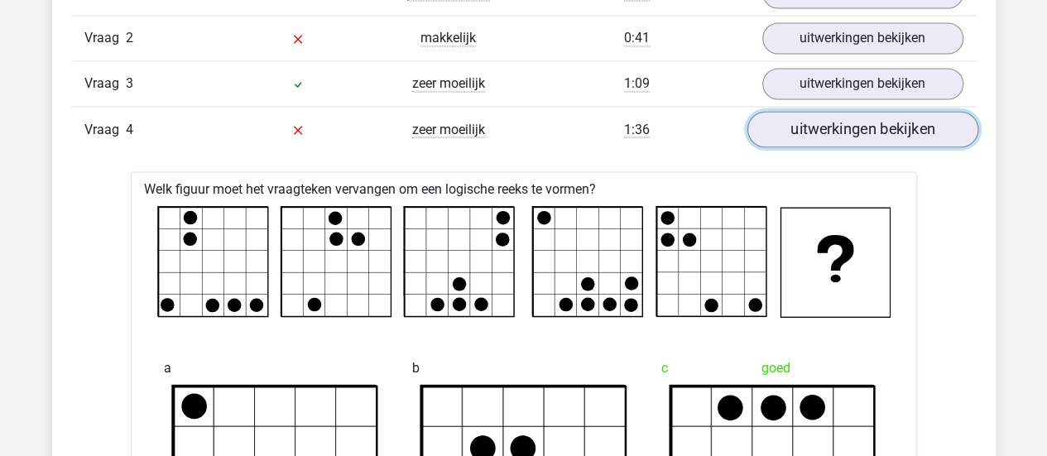
click at [803, 127] on link "uitwerkingen bekijken" at bounding box center [862, 129] width 231 height 36
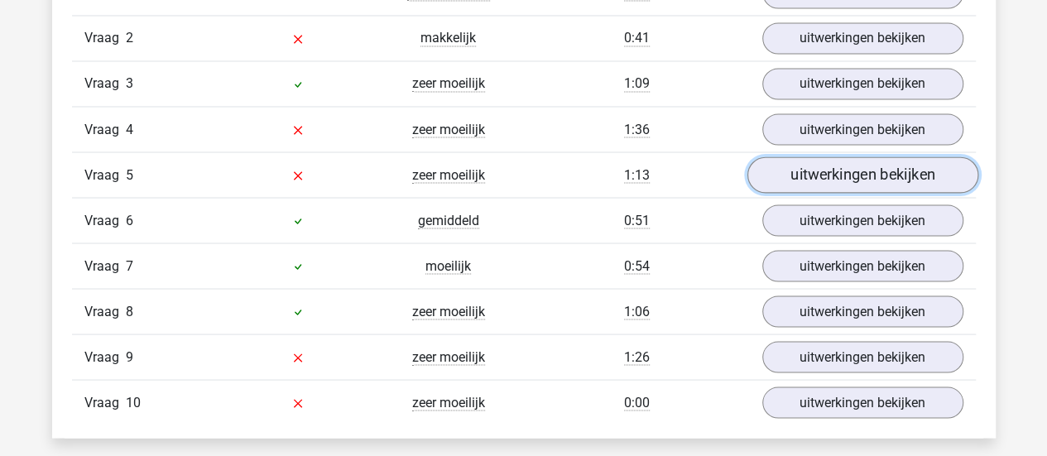
click at [808, 174] on link "uitwerkingen bekijken" at bounding box center [862, 174] width 231 height 36
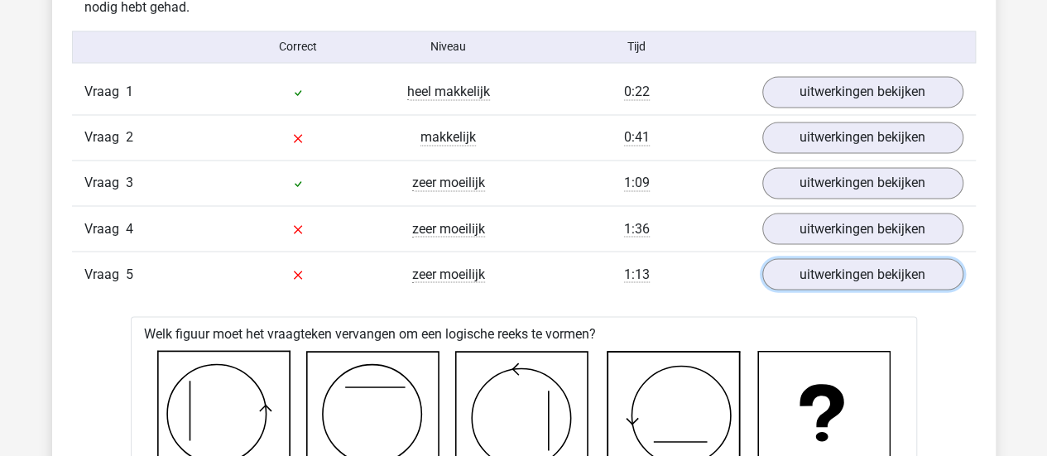
scroll to position [1356, 0]
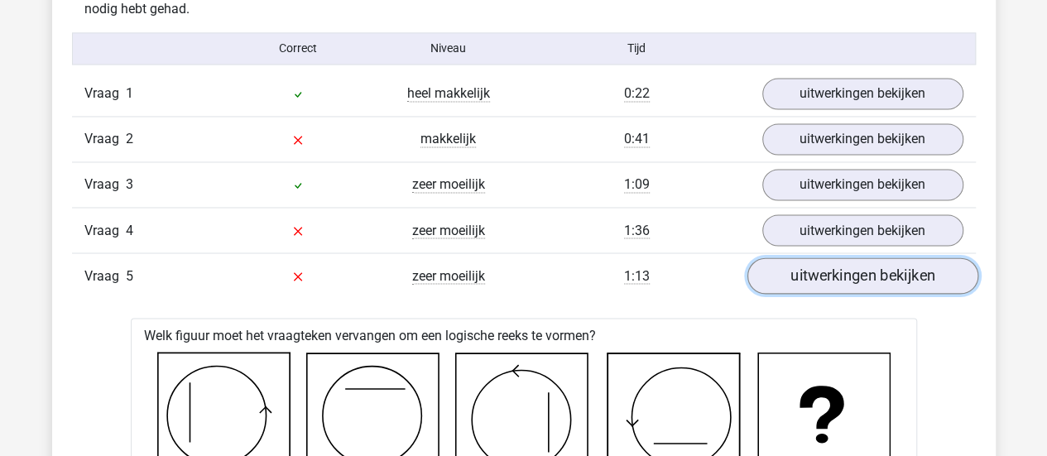
click at [802, 268] on link "uitwerkingen bekijken" at bounding box center [862, 275] width 231 height 36
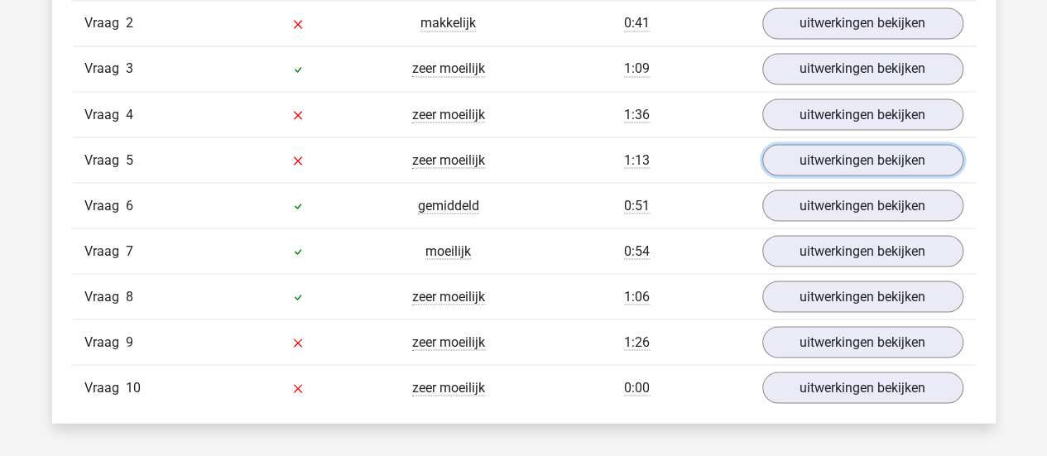
scroll to position [1474, 0]
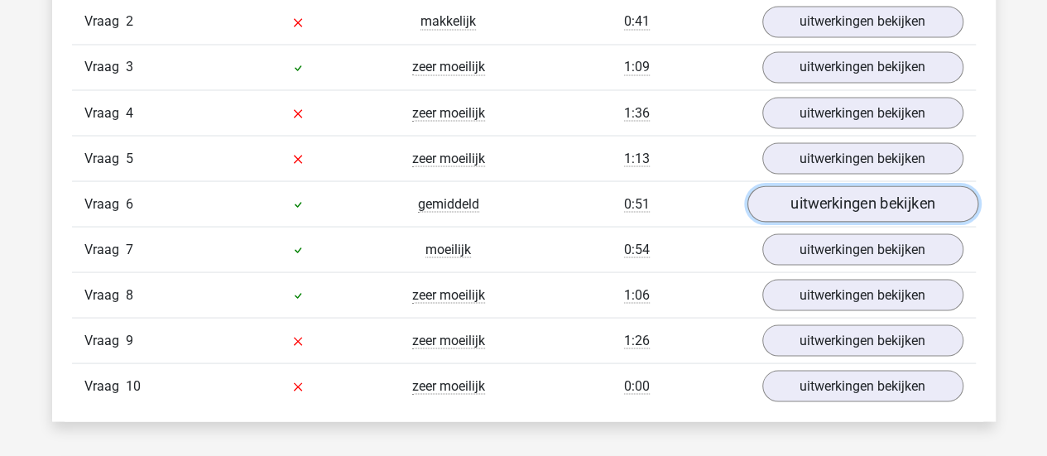
click at [842, 185] on link "uitwerkingen bekijken" at bounding box center [862, 203] width 231 height 36
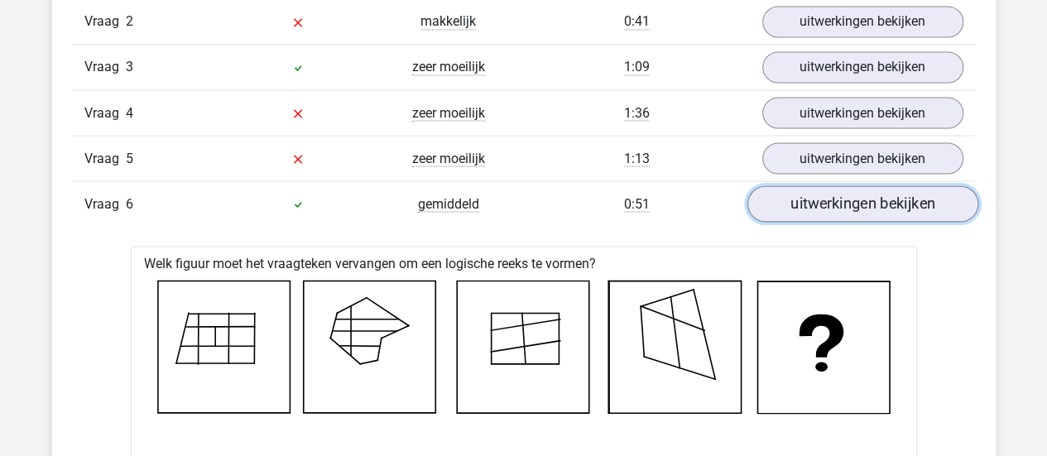
click at [830, 195] on link "uitwerkingen bekijken" at bounding box center [862, 203] width 231 height 36
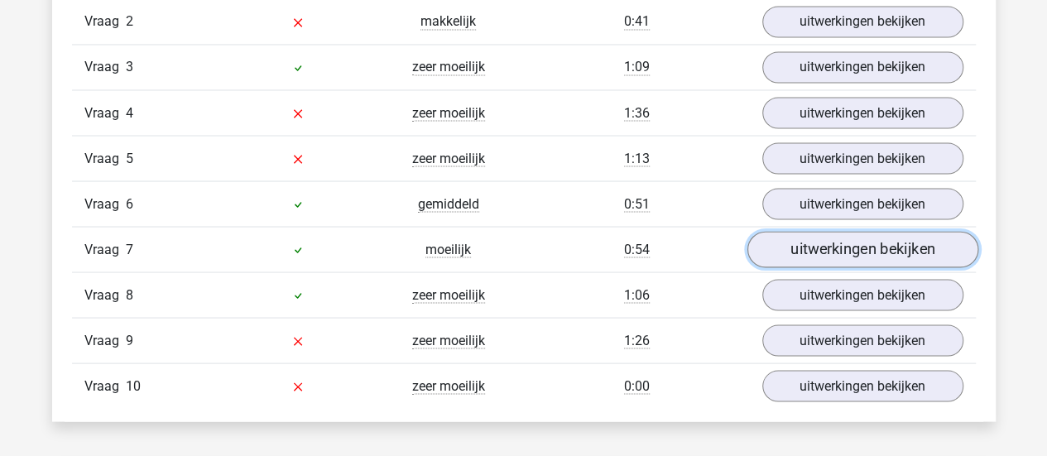
click at [815, 248] on link "uitwerkingen bekijken" at bounding box center [862, 249] width 231 height 36
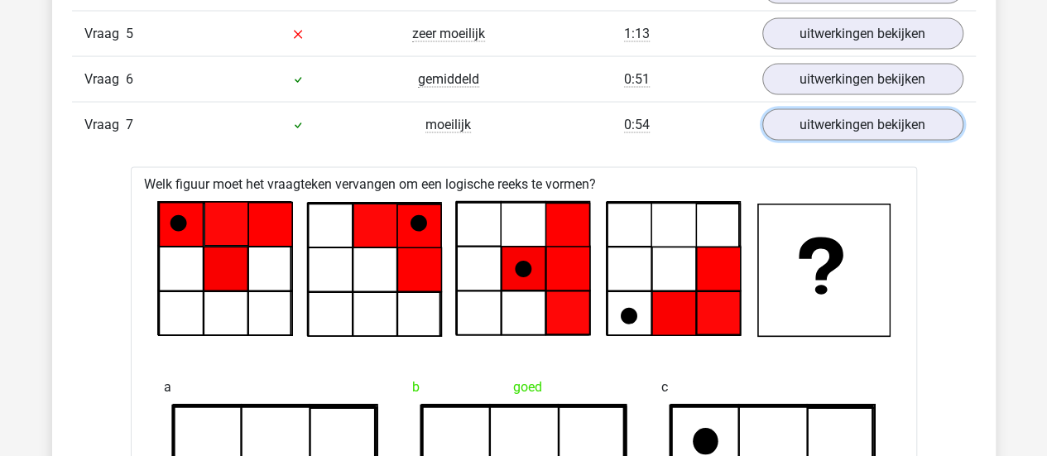
scroll to position [1596, 0]
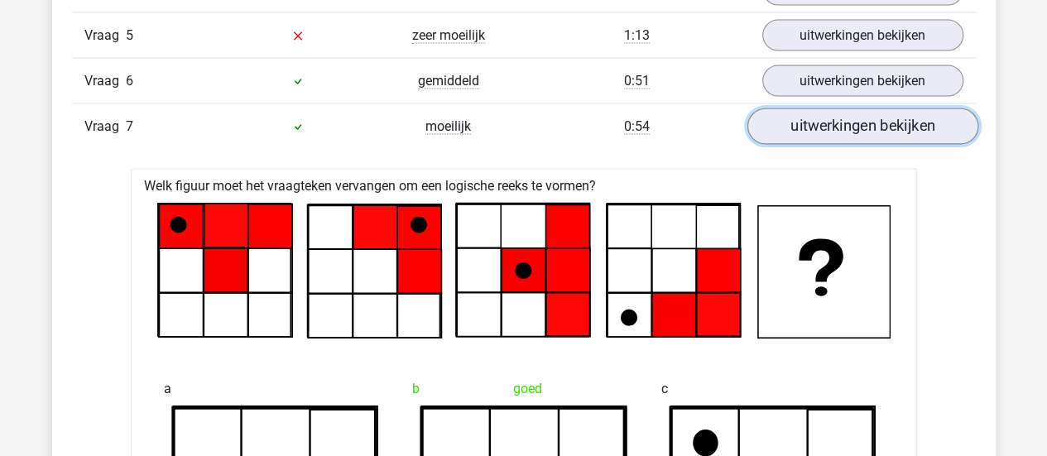
click at [813, 122] on link "uitwerkingen bekijken" at bounding box center [862, 126] width 231 height 36
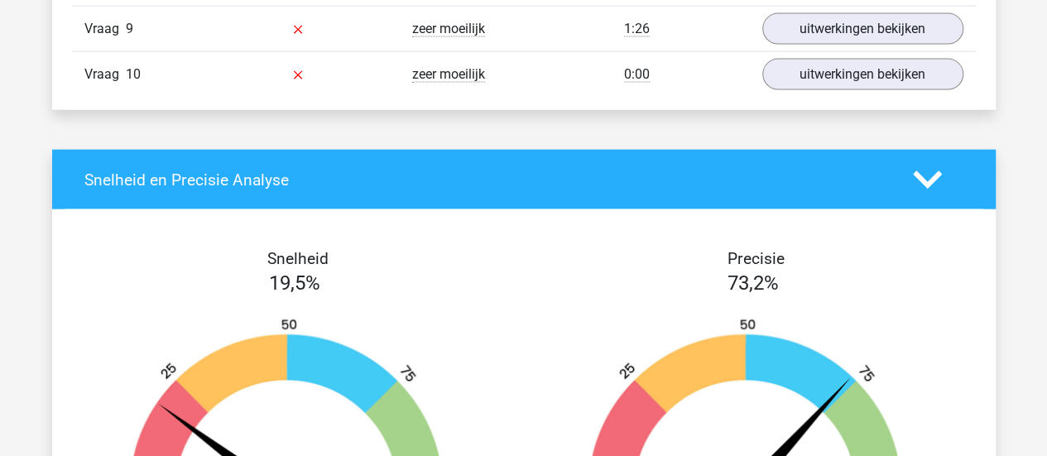
scroll to position [1783, 0]
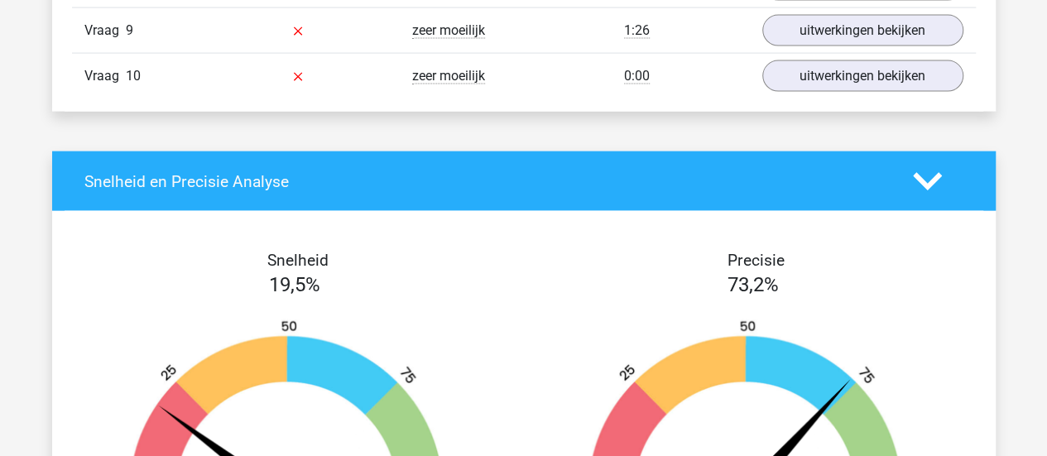
click at [722, 183] on div "Snelheid en Precisie Analyse" at bounding box center [524, 182] width 944 height 60
click at [933, 167] on icon at bounding box center [927, 181] width 29 height 29
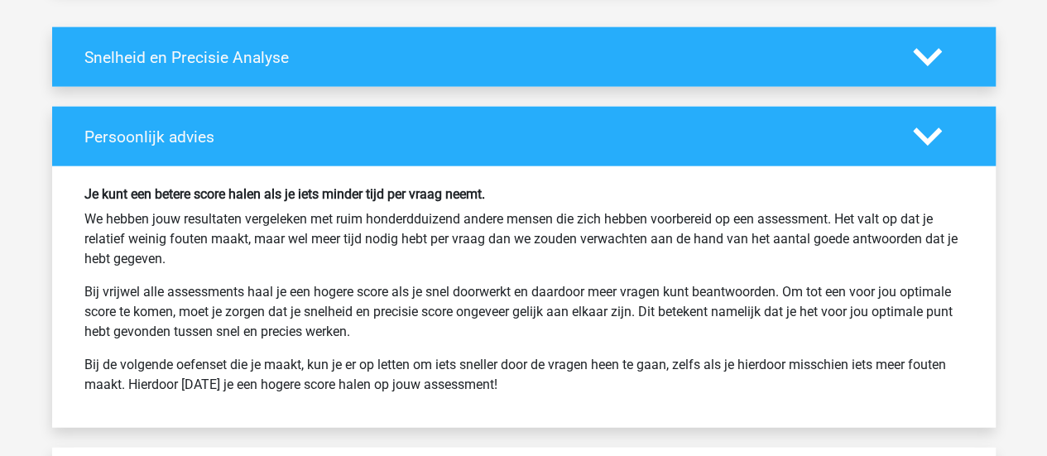
scroll to position [1946, 0]
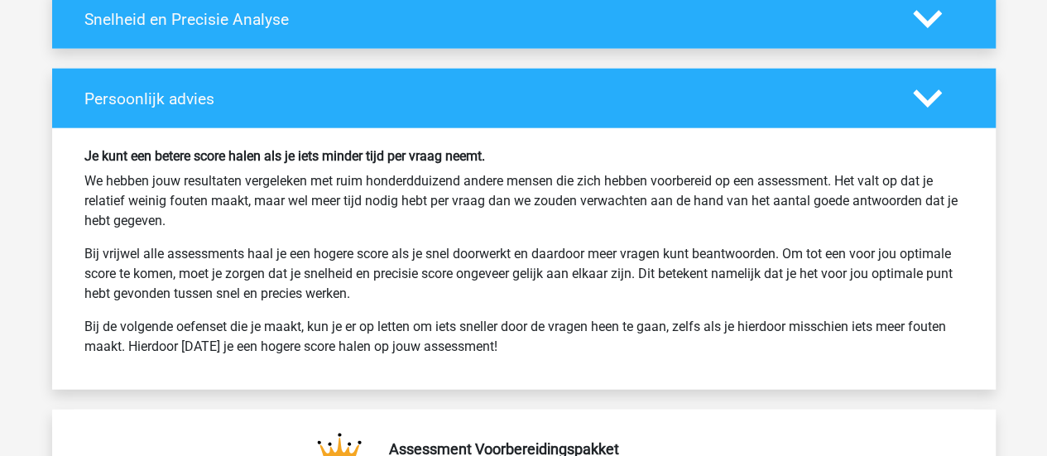
click at [927, 89] on icon at bounding box center [927, 98] width 29 height 29
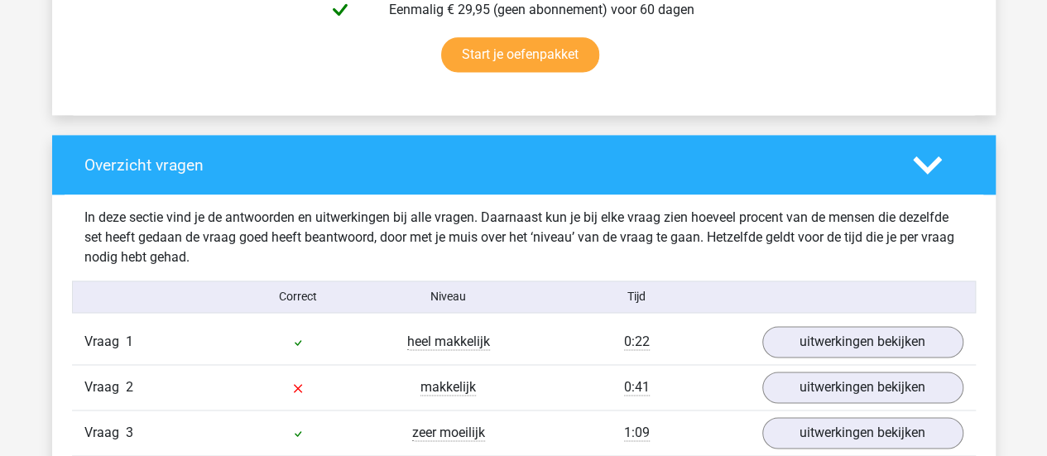
scroll to position [1099, 0]
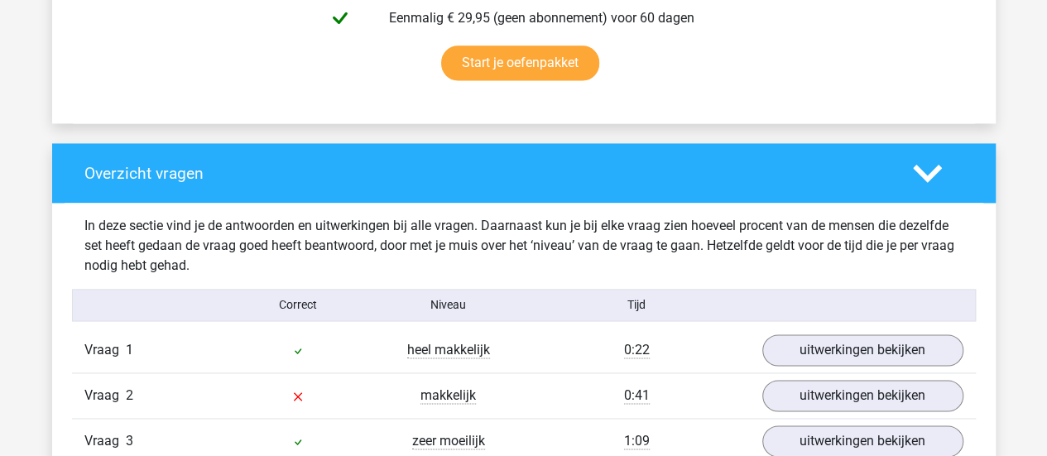
click at [903, 175] on div at bounding box center [938, 173] width 75 height 29
click at [932, 169] on polygon at bounding box center [927, 173] width 29 height 18
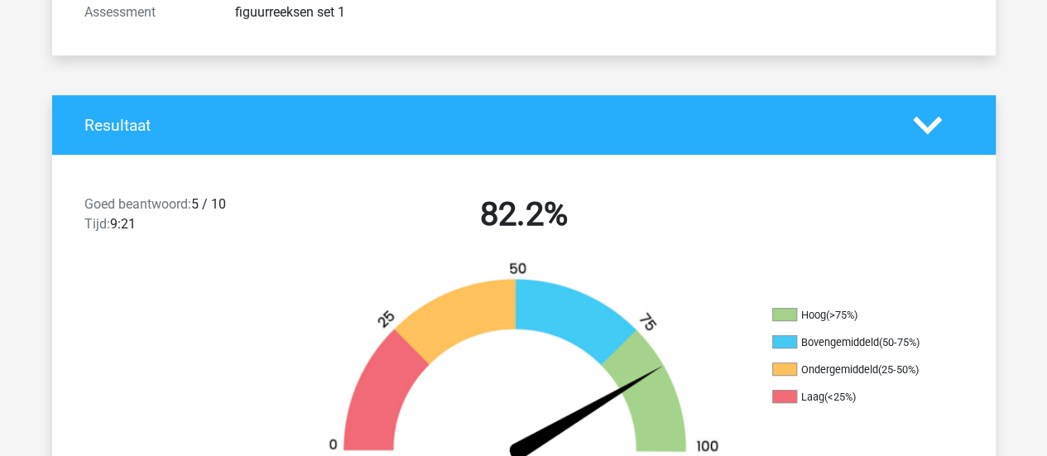
scroll to position [265, 0]
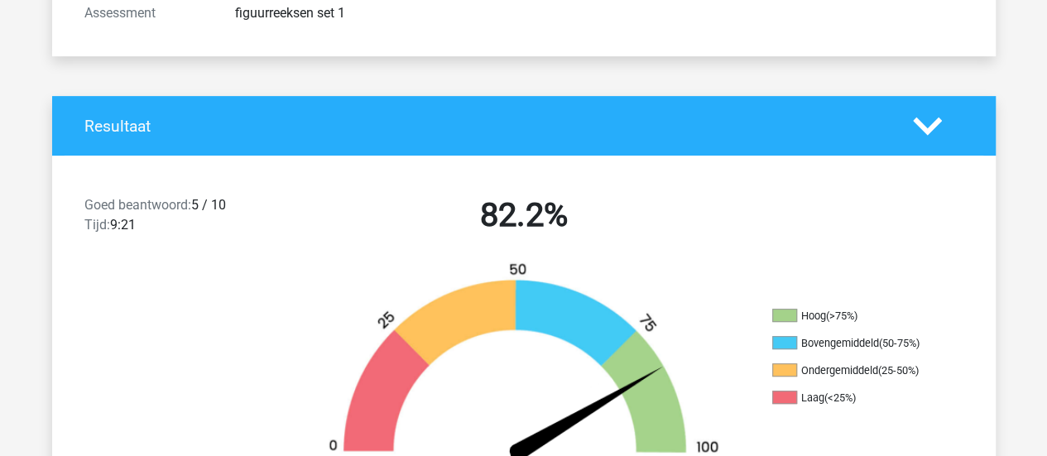
click at [711, 127] on h4 "Resultaat" at bounding box center [486, 126] width 804 height 19
click at [927, 115] on icon at bounding box center [927, 126] width 29 height 29
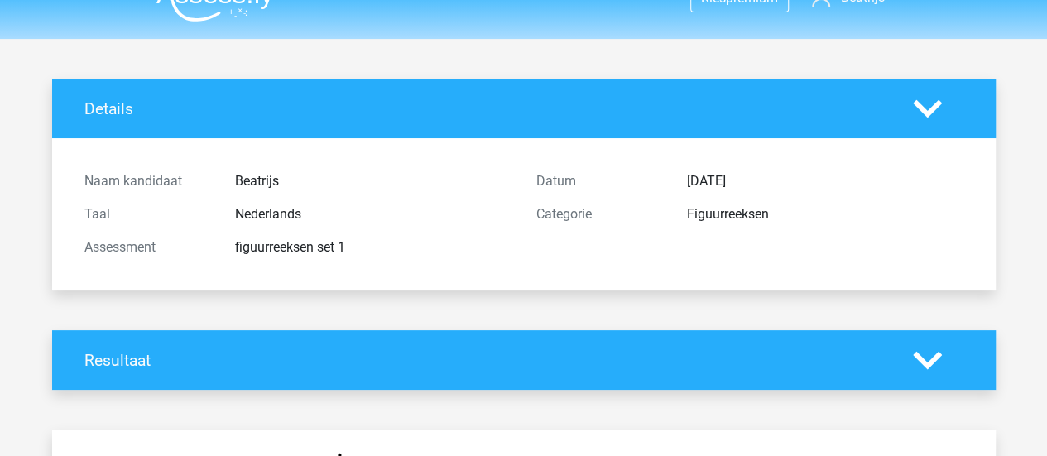
scroll to position [0, 0]
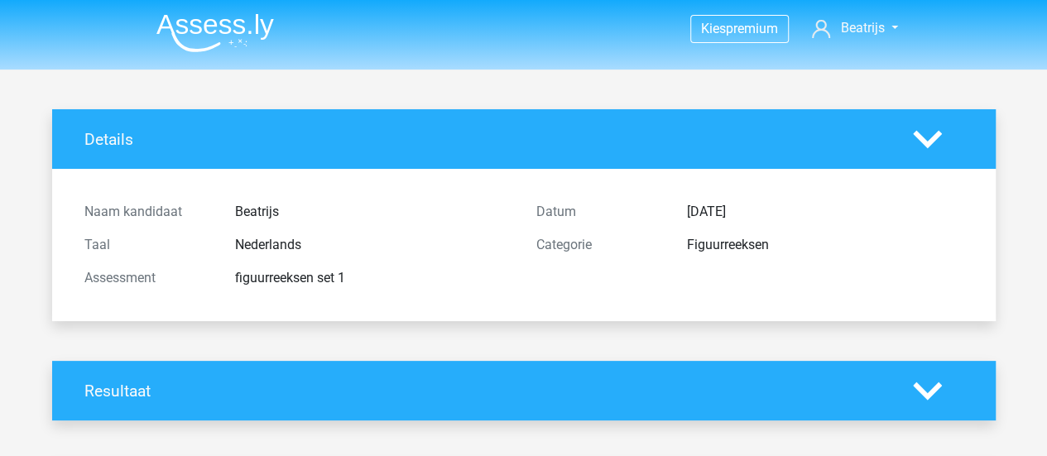
click at [921, 132] on icon at bounding box center [927, 139] width 29 height 29
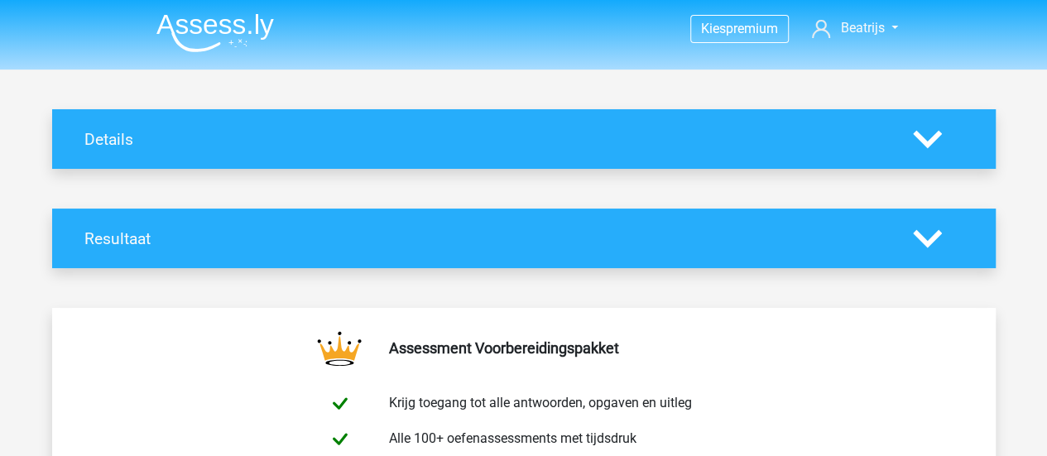
click at [374, 226] on div "Resultaat" at bounding box center [524, 239] width 944 height 60
click at [929, 234] on icon at bounding box center [927, 238] width 29 height 29
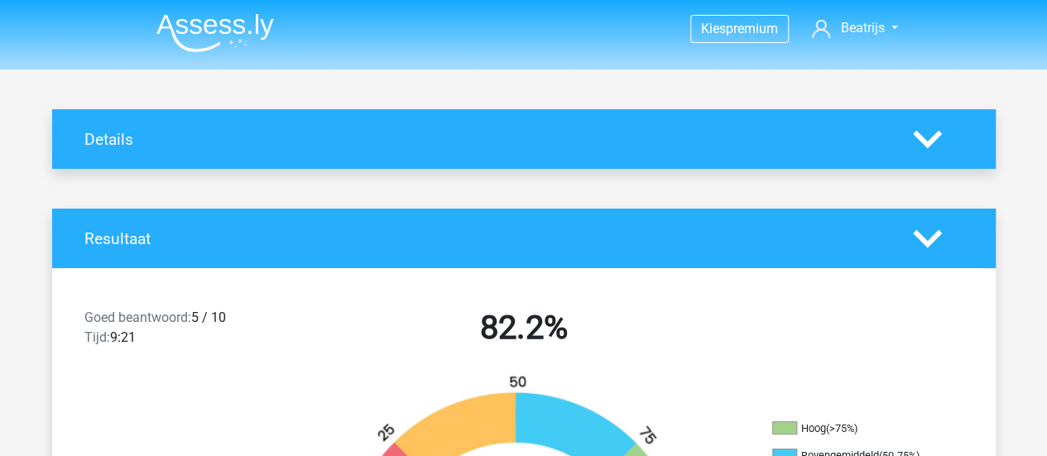
click at [926, 246] on polygon at bounding box center [927, 238] width 29 height 18
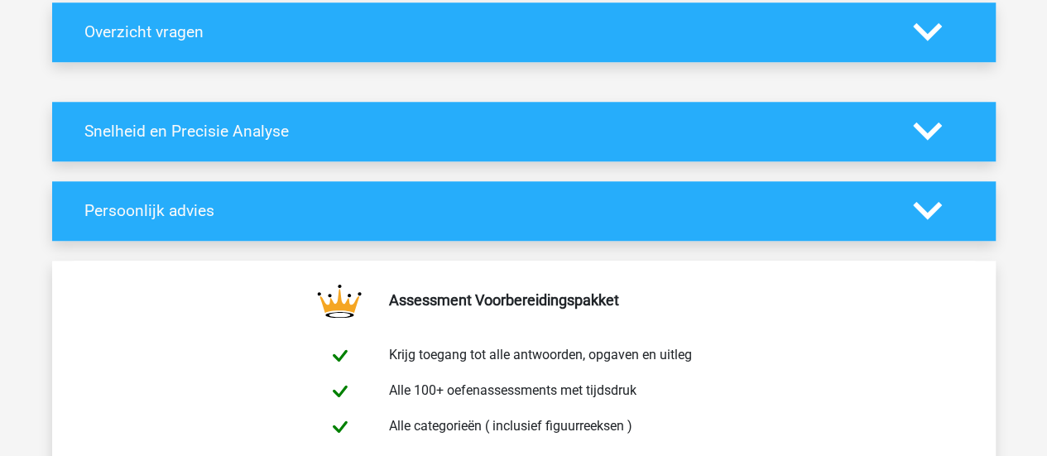
scroll to position [671, 0]
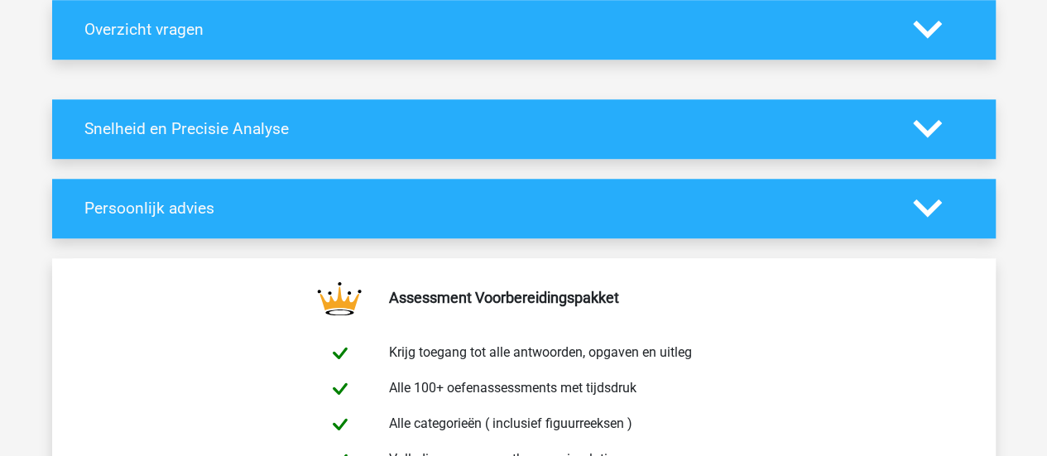
click at [936, 207] on icon at bounding box center [927, 208] width 29 height 29
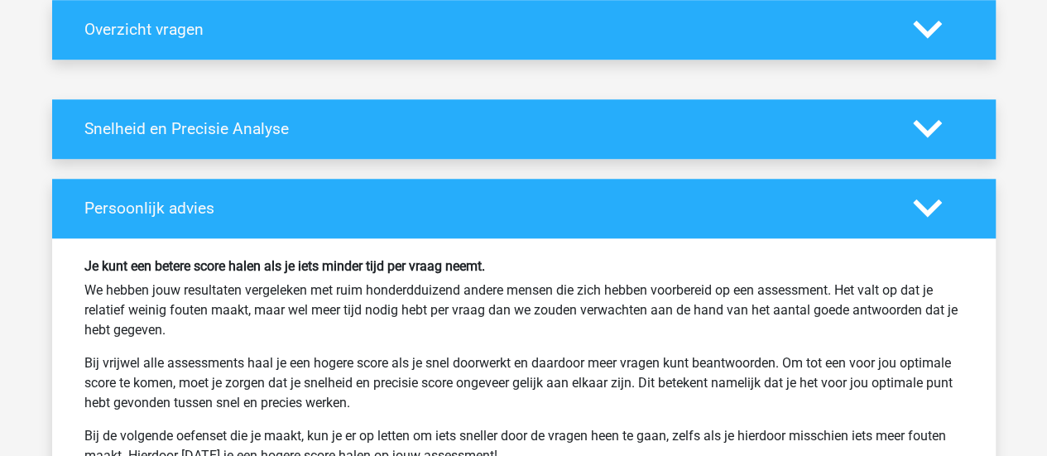
scroll to position [719, 0]
